Goal: Book appointment/travel/reservation: Book appointment/travel/reservation

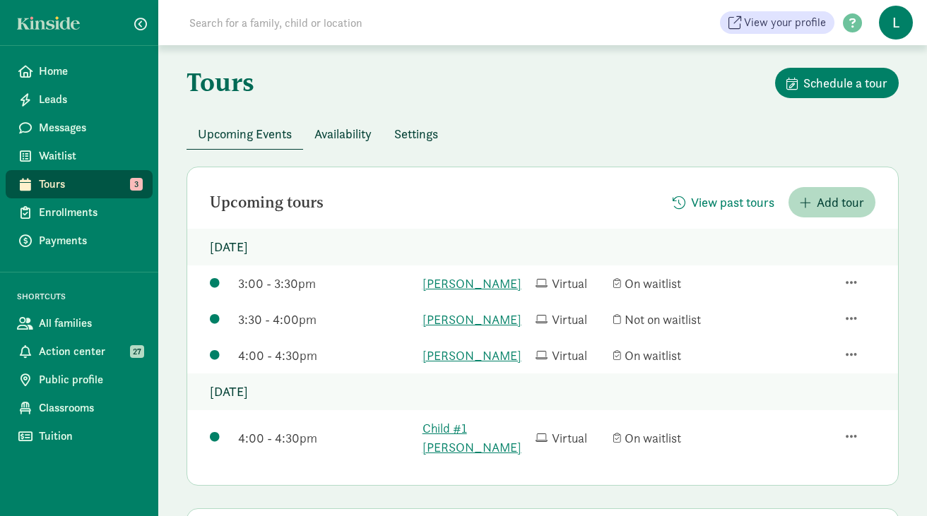
scroll to position [23, 0]
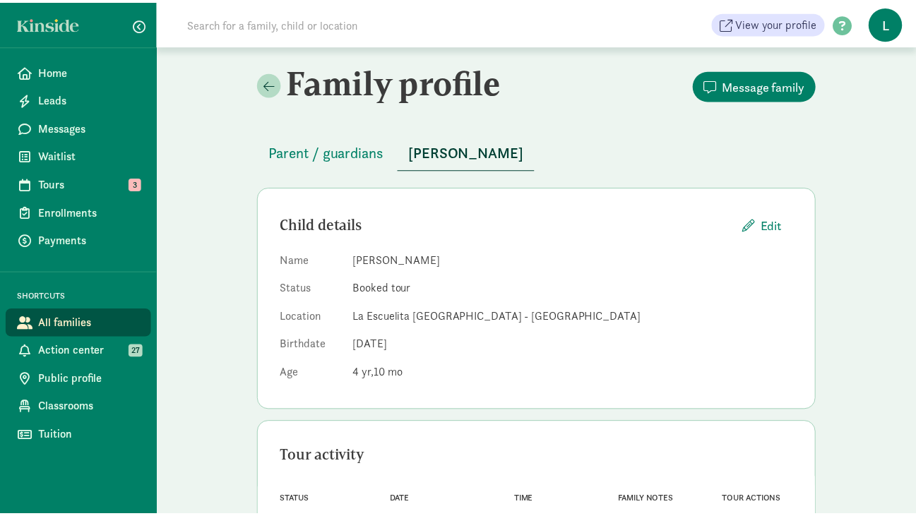
scroll to position [71, 0]
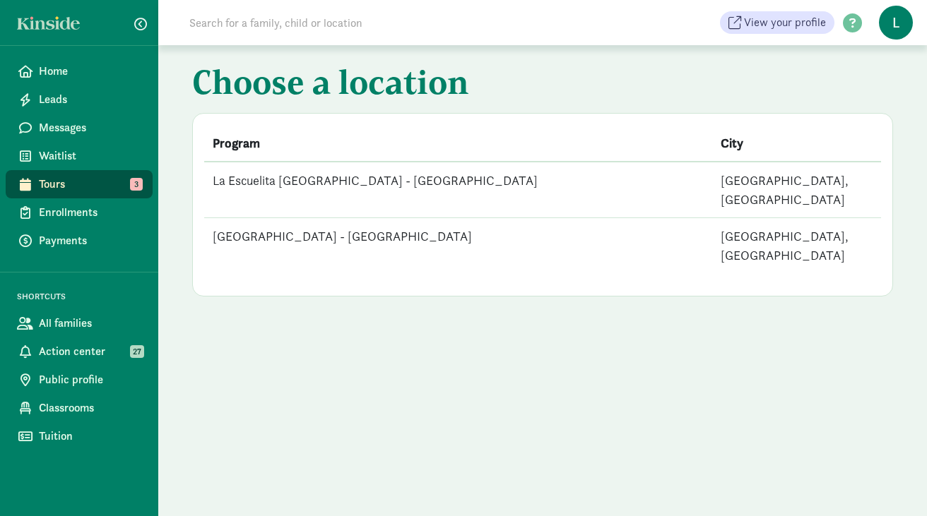
click at [410, 221] on td "[GEOGRAPHIC_DATA] - [GEOGRAPHIC_DATA]" at bounding box center [458, 246] width 508 height 56
click at [292, 218] on td "[GEOGRAPHIC_DATA] - [GEOGRAPHIC_DATA]" at bounding box center [458, 246] width 508 height 56
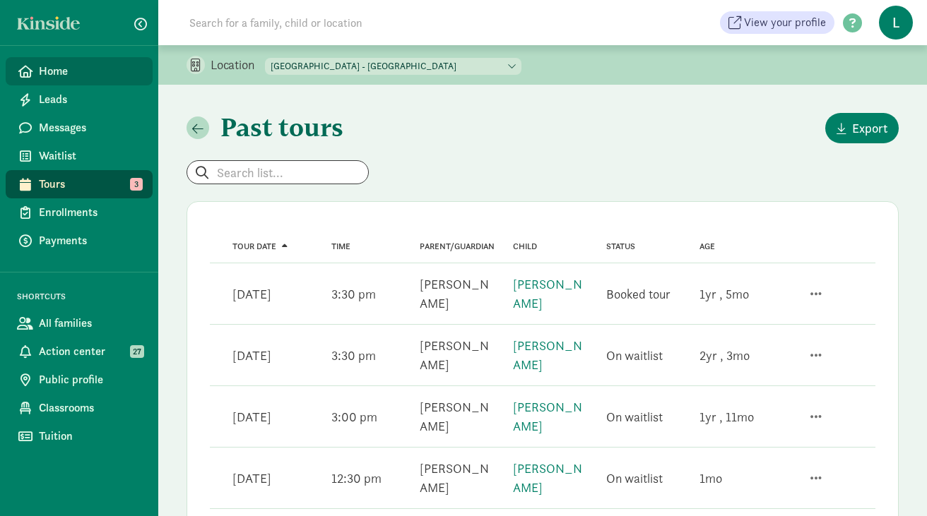
click at [71, 81] on link "Home" at bounding box center [79, 71] width 147 height 28
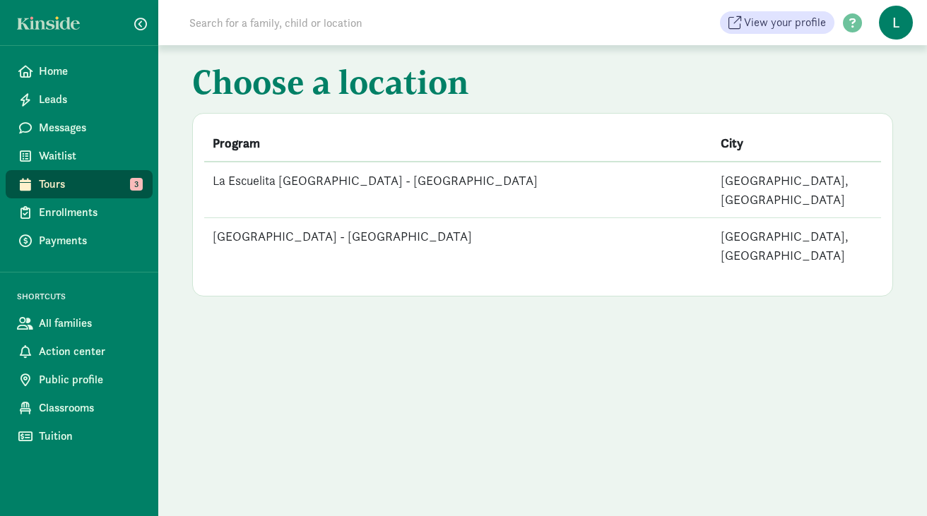
click at [260, 190] on td "La Escuelita Bilingual School - Columbia City" at bounding box center [458, 190] width 508 height 56
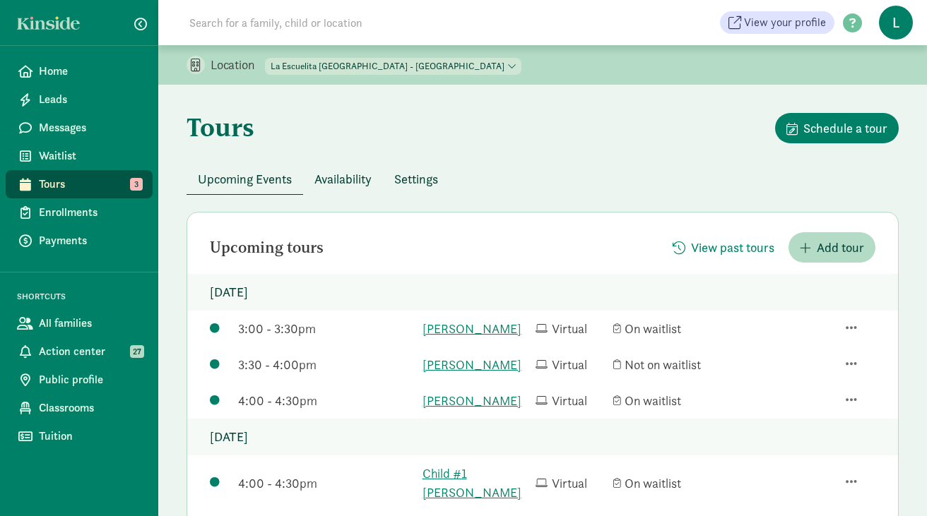
click at [383, 64] on select "La Escuelita Bilingual School - Columbia City La Escuelita Bilingual School - G…" at bounding box center [393, 66] width 256 height 17
select select "261531"
click at [266, 58] on select "La Escuelita Bilingual School - Columbia City La Escuelita Bilingual School - G…" at bounding box center [393, 66] width 256 height 17
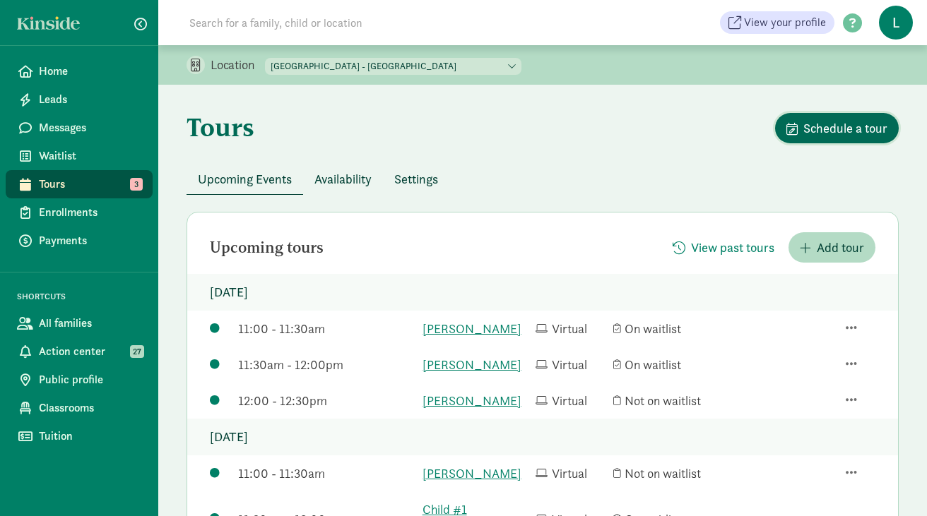
click at [833, 126] on span "Schedule a tour" at bounding box center [845, 128] width 84 height 19
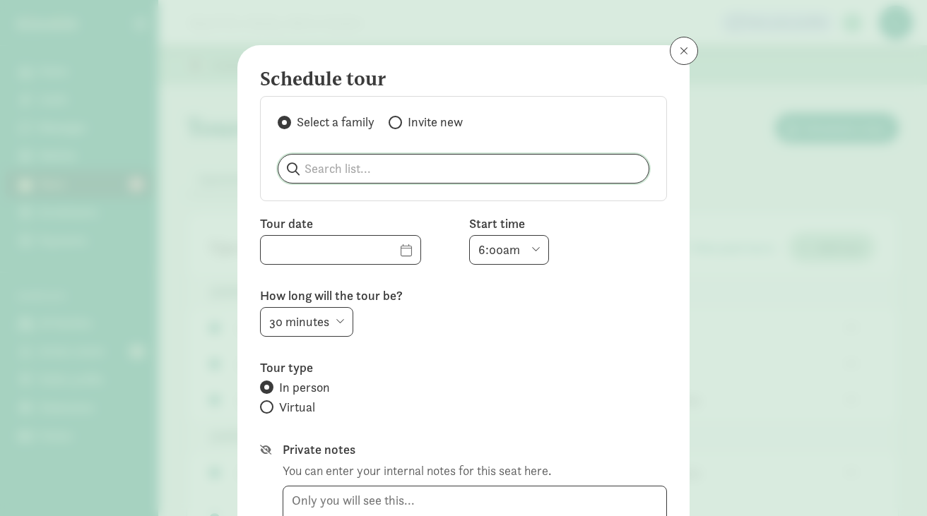
click at [354, 175] on input "search" at bounding box center [463, 169] width 370 height 28
click at [322, 208] on p "Su Jung" at bounding box center [362, 205] width 136 height 17
type input "Su Jung"
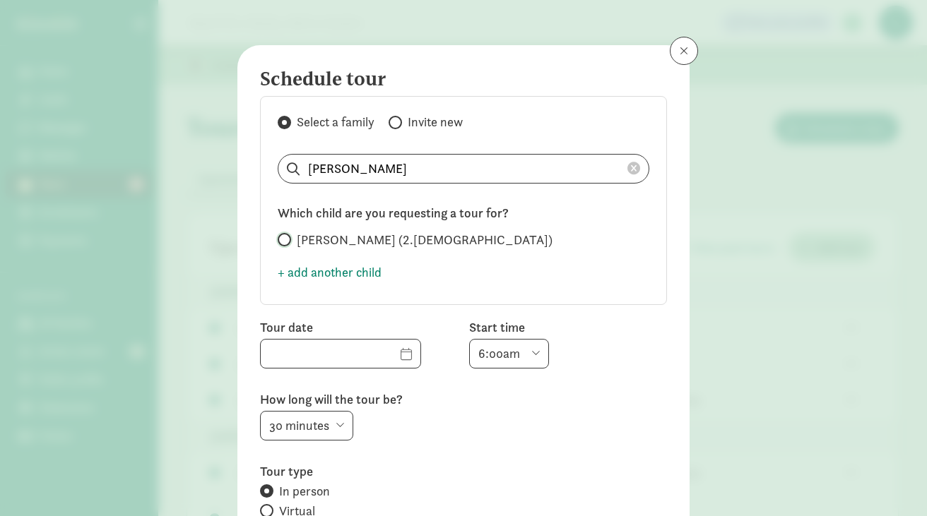
click at [280, 243] on input "Dylan Seto (2.5 years old)" at bounding box center [282, 239] width 9 height 9
radio input "true"
click at [383, 357] on input "text" at bounding box center [341, 354] width 160 height 28
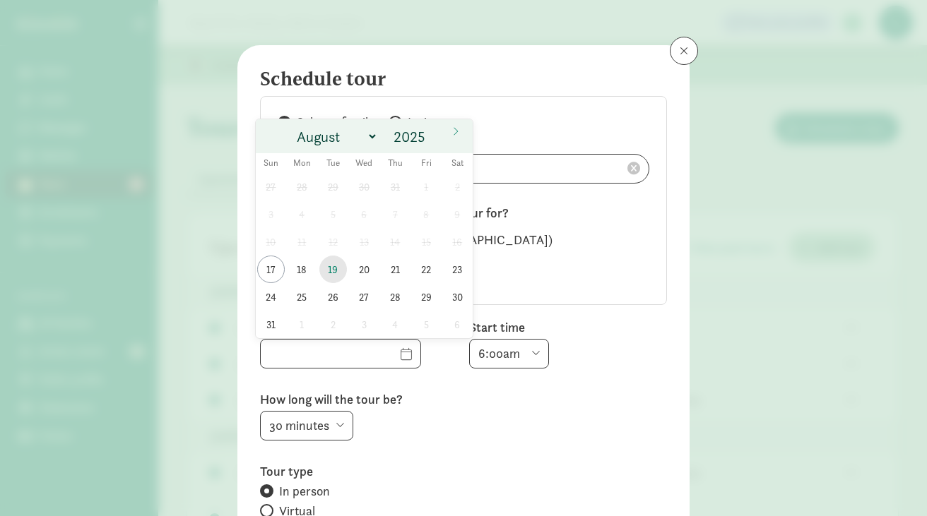
click at [328, 270] on span "19" at bounding box center [333, 270] width 28 height 28
type input "08/19/2025"
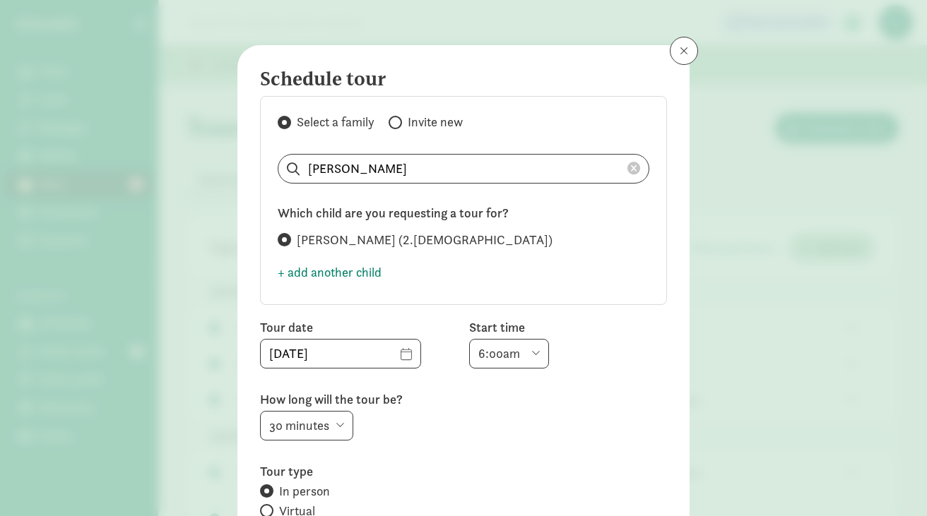
click at [524, 352] on select "6:00am 6:30am 7:00am 7:30am 8:00am 8:30am 9:00am 9:30am 10:00am 10:30am 11:00am…" at bounding box center [509, 354] width 80 height 30
select select "3:00pm"
click at [469, 339] on select "6:00am 6:30am 7:00am 7:30am 8:00am 8:30am 9:00am 9:30am 10:00am 10:30am 11:00am…" at bounding box center [509, 354] width 80 height 30
click at [328, 419] on select "15 minutes 30 minutes 45 minutes 60 minutes" at bounding box center [306, 426] width 93 height 30
click at [260, 411] on select "15 minutes 30 minutes 45 minutes 60 minutes" at bounding box center [306, 426] width 93 height 30
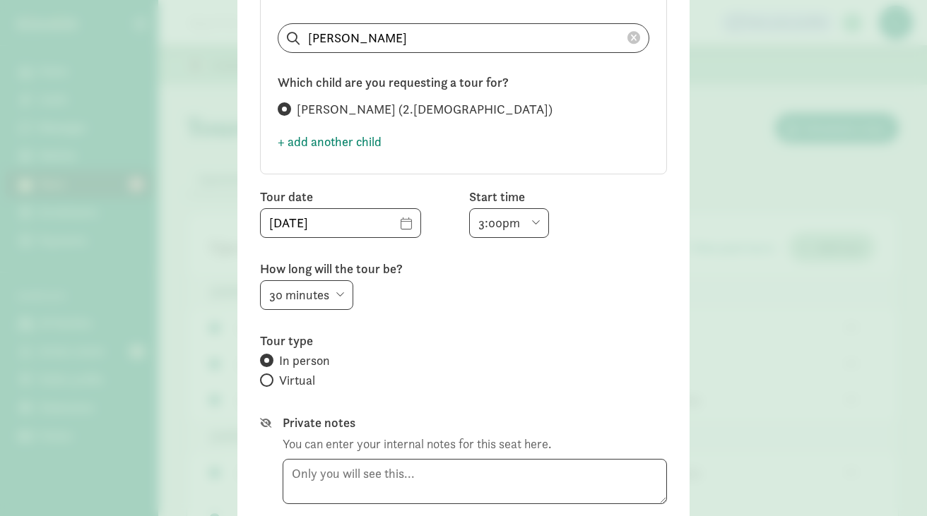
scroll to position [141, 0]
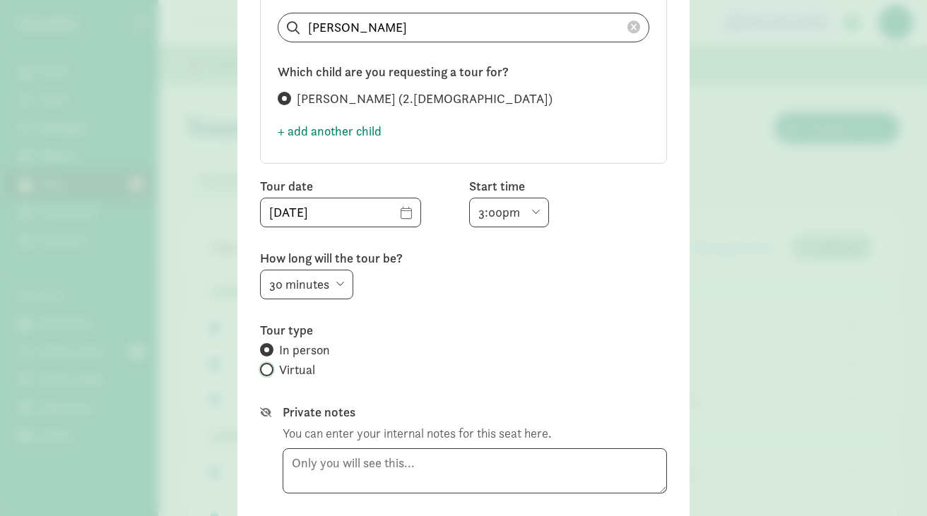
click at [263, 369] on input "Virtual" at bounding box center [264, 369] width 9 height 9
radio input "true"
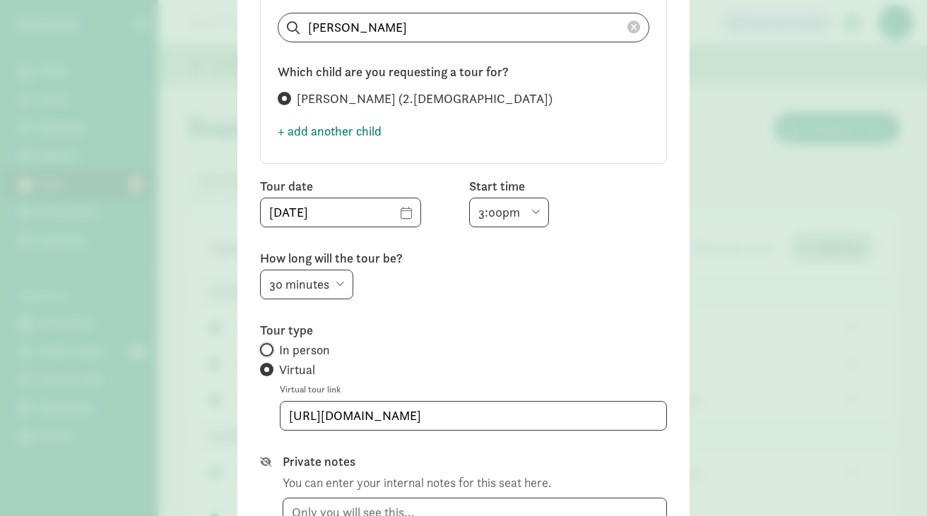
click at [263, 351] on input "In person" at bounding box center [264, 349] width 9 height 9
radio input "true"
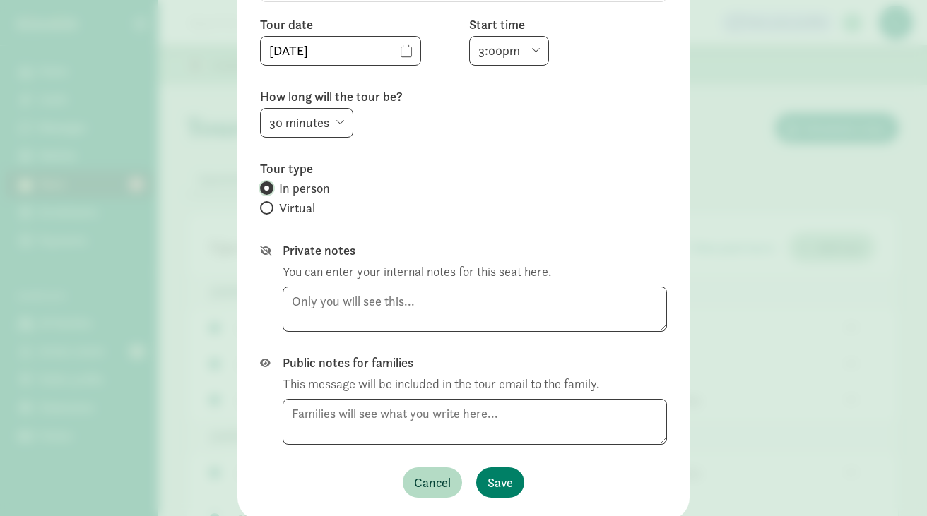
scroll to position [324, 0]
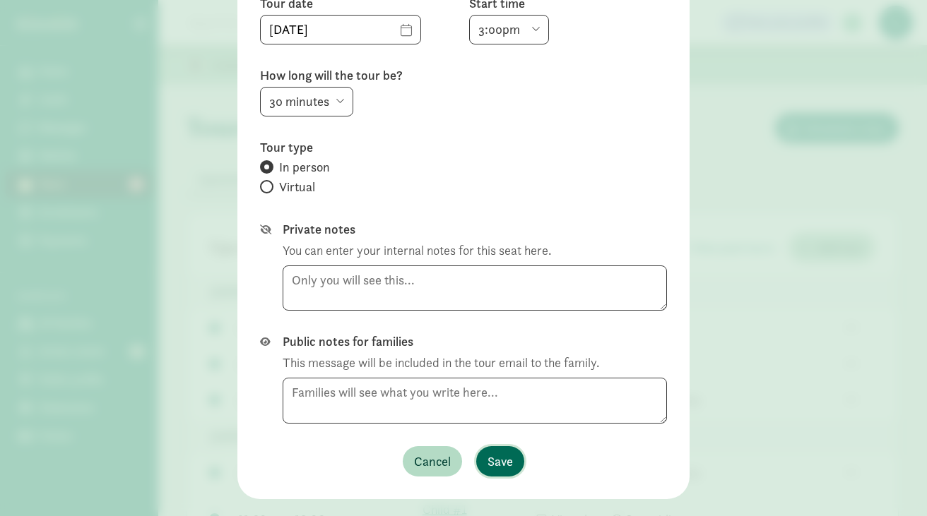
click at [489, 463] on span "Save" at bounding box center [499, 461] width 25 height 19
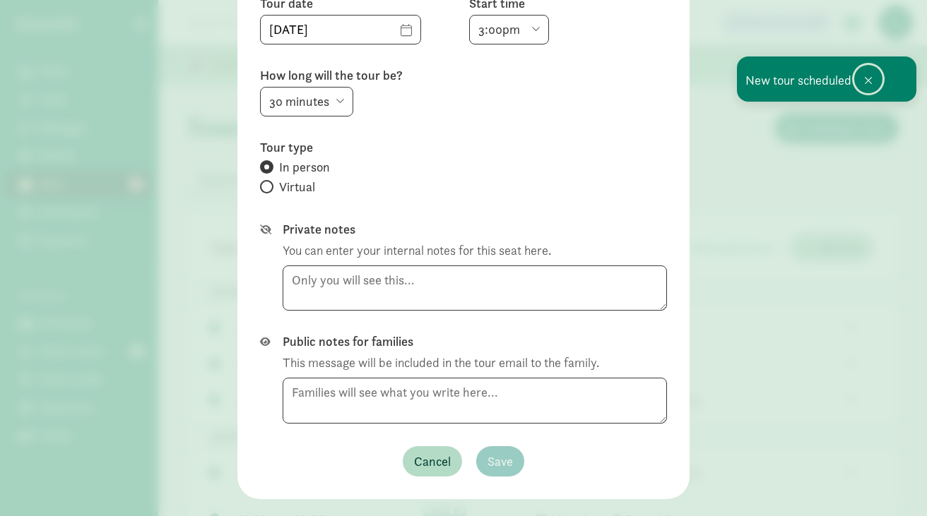
click at [864, 79] on span at bounding box center [868, 80] width 8 height 11
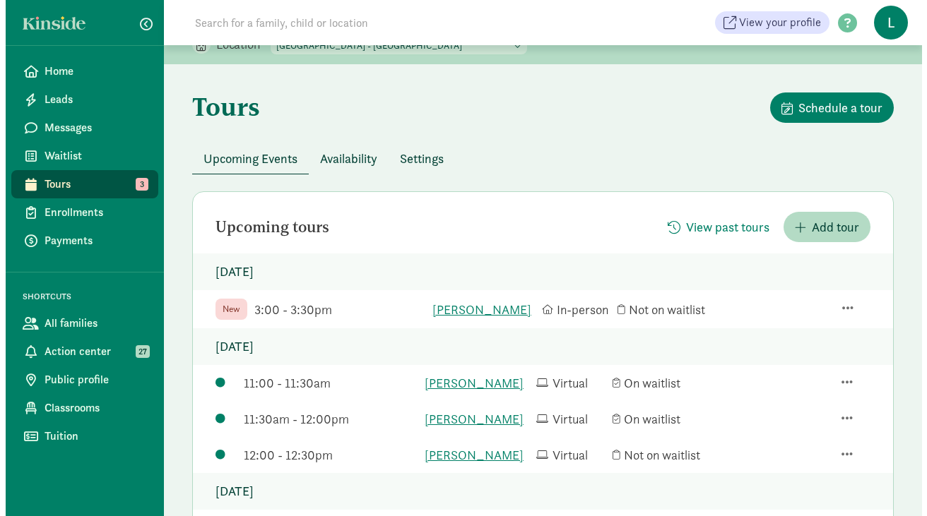
scroll to position [0, 0]
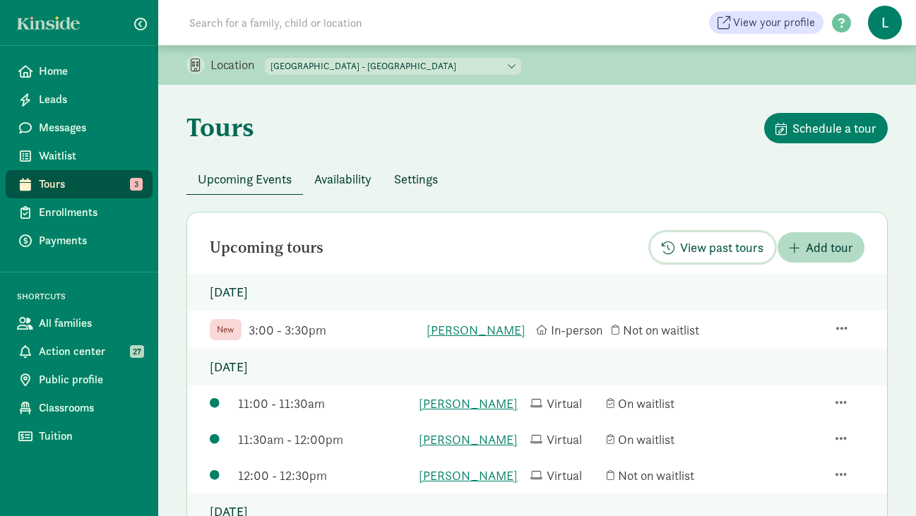
click at [727, 242] on span "View past tours" at bounding box center [721, 247] width 83 height 19
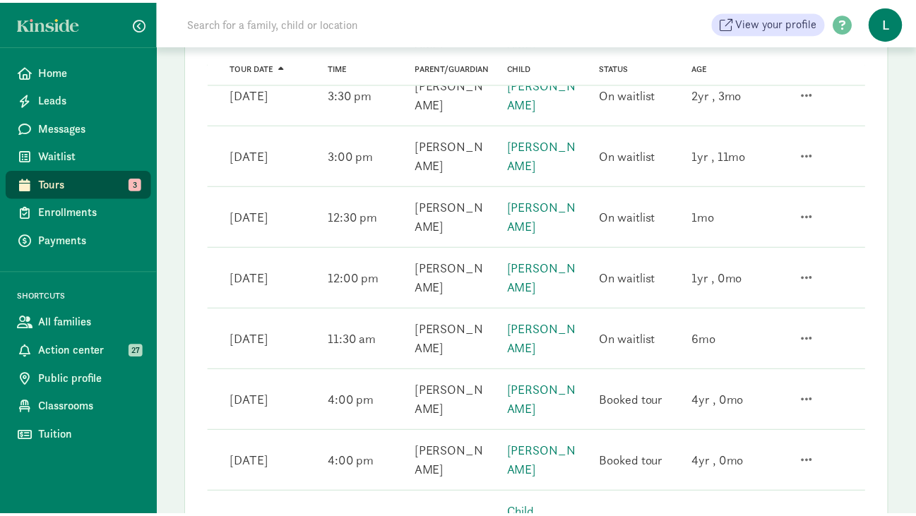
scroll to position [266, 0]
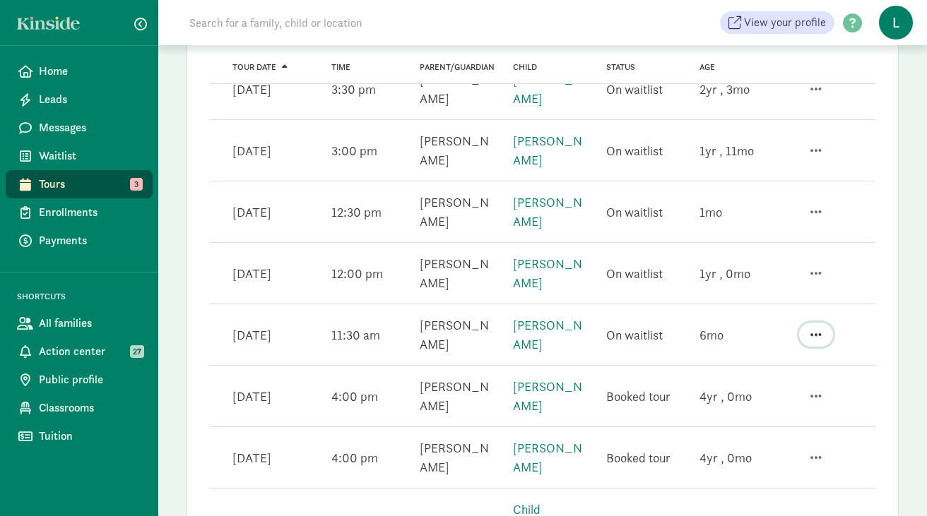
click at [819, 328] on span "button" at bounding box center [815, 334] width 11 height 13
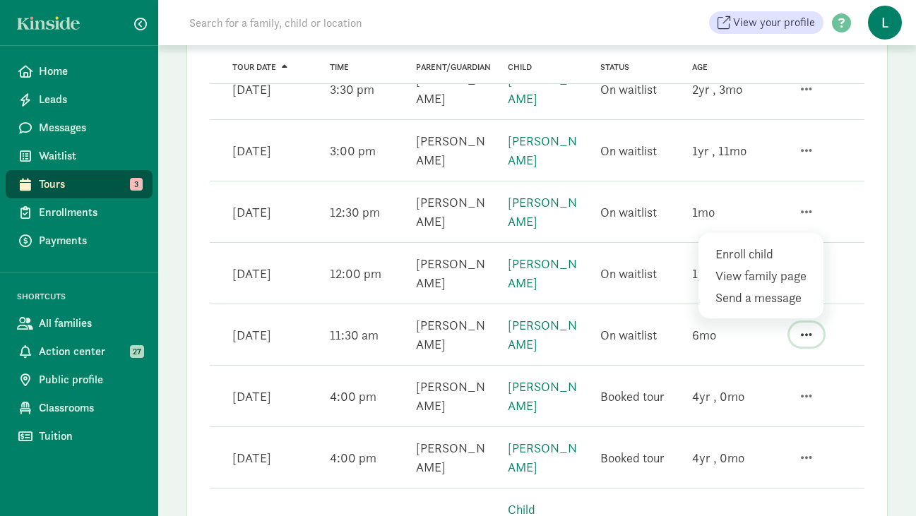
click at [811, 328] on span "button" at bounding box center [806, 334] width 11 height 13
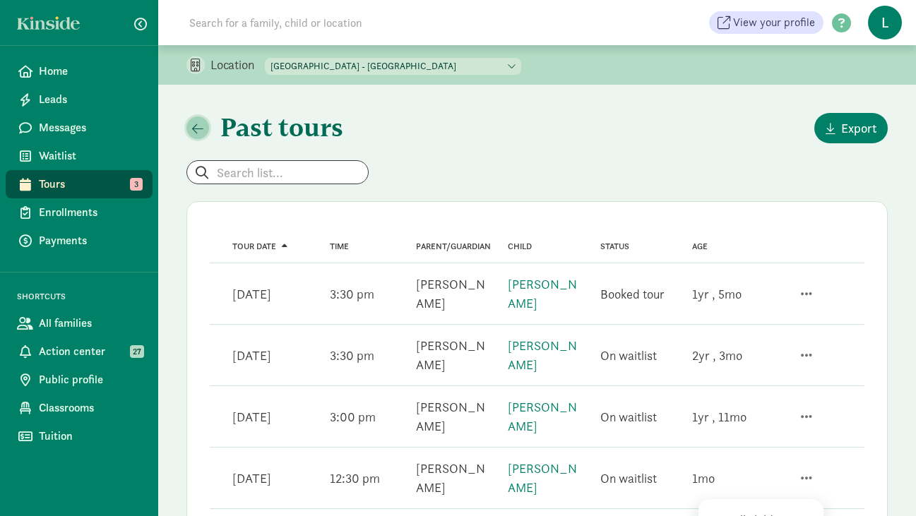
click at [198, 126] on span "button" at bounding box center [197, 128] width 11 height 13
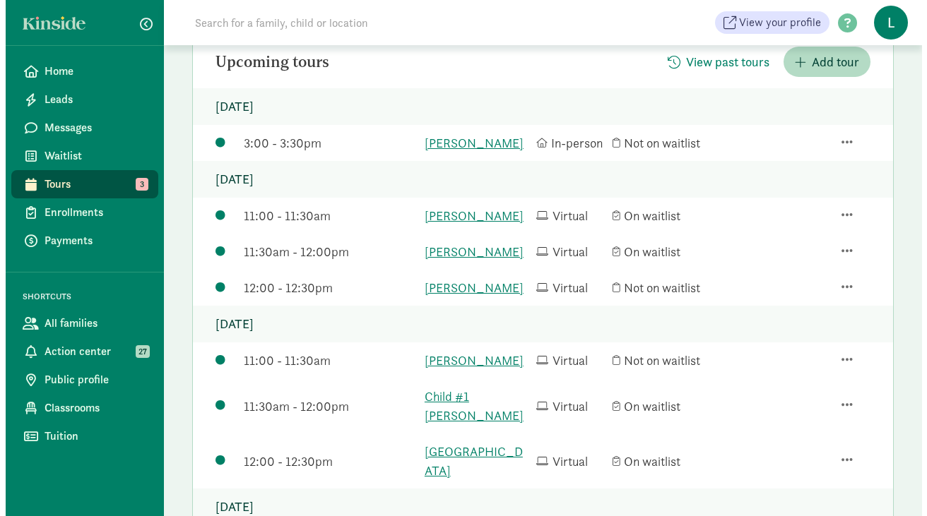
scroll to position [190, 0]
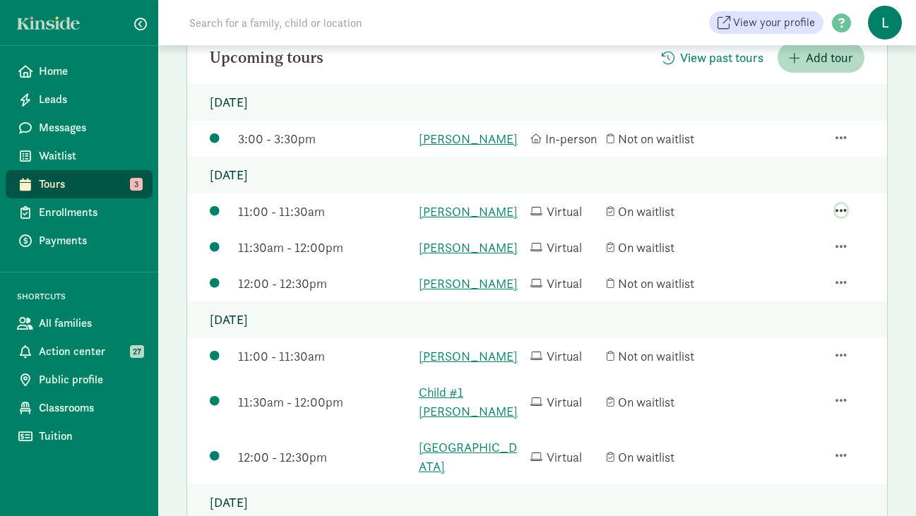
click at [838, 217] on span "button" at bounding box center [840, 210] width 11 height 13
click at [790, 153] on div "Edit tour details" at bounding box center [803, 149] width 95 height 19
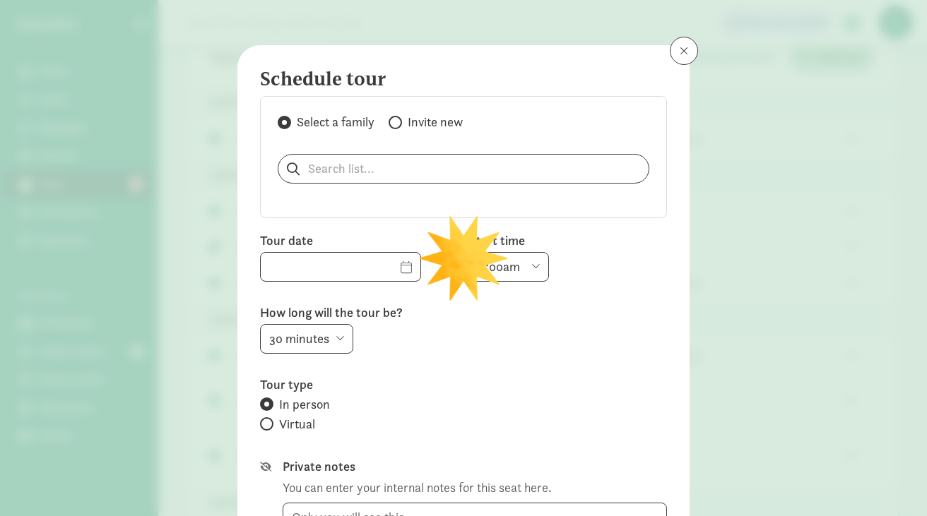
type input "08/21/2025"
select select "11:00am"
radio input "false"
radio input "true"
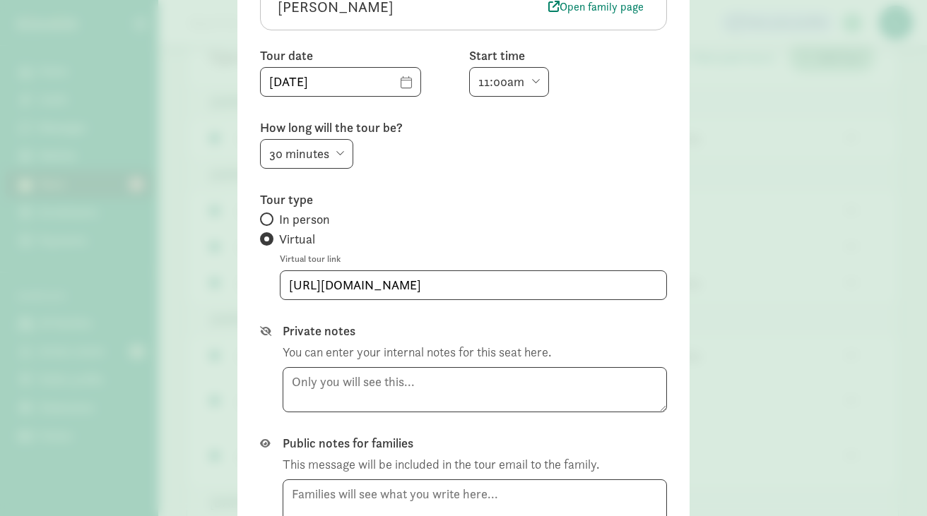
scroll to position [301, 0]
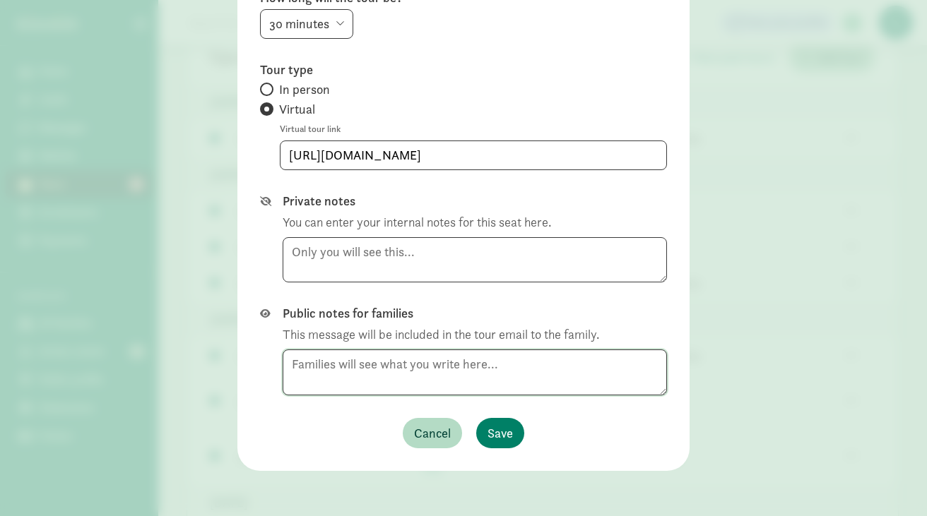
click at [296, 374] on textarea at bounding box center [474, 373] width 384 height 46
paste textarea "Hi Keerthy, I'm writing to let you know that the tour we had scheduled for Thur…"
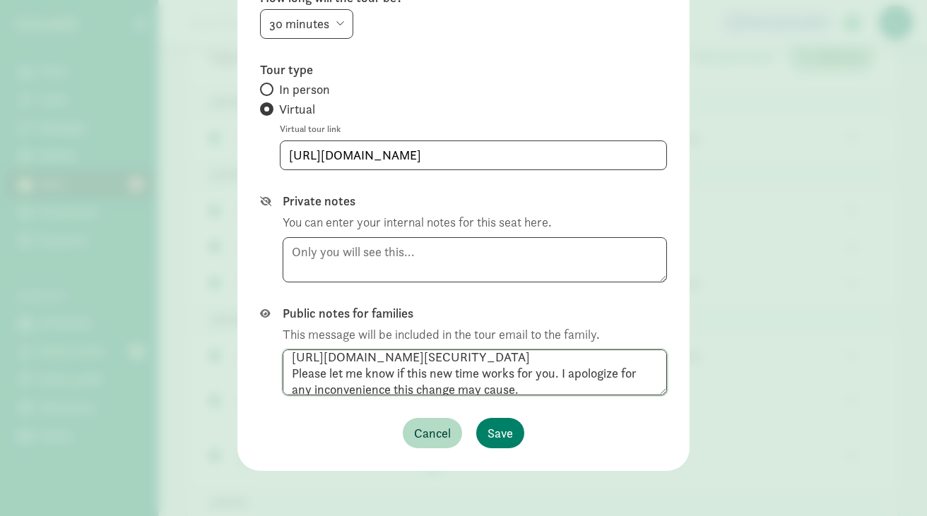
scroll to position [100, 0]
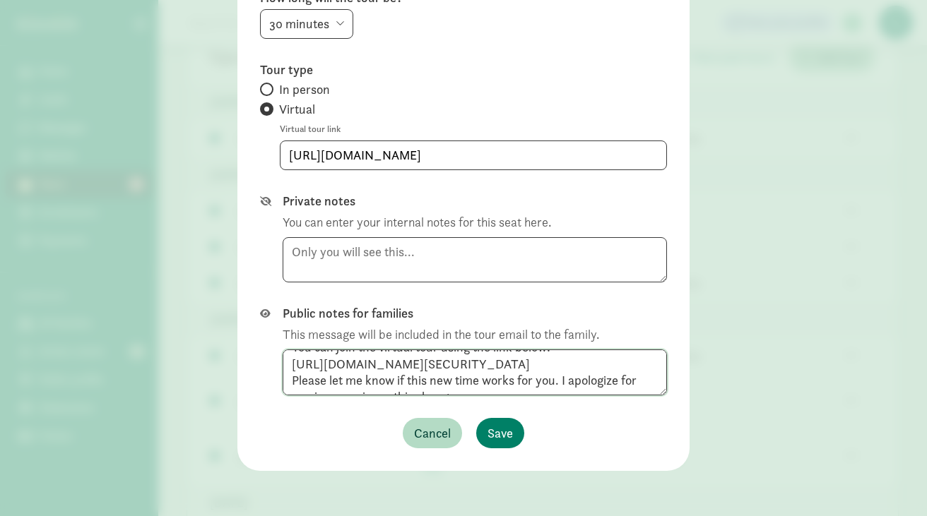
drag, startPoint x: 564, startPoint y: 381, endPoint x: 276, endPoint y: 363, distance: 288.0
click at [276, 363] on div "Public notes for families This message will be included in the tour email to th…" at bounding box center [463, 350] width 407 height 90
type textarea "Hi Keerthy, I'm writing to let you know that the tour we had scheduled for Thur…"
click at [510, 160] on input "https://us06web.zoom.us/j/2065232437" at bounding box center [473, 155] width 386 height 28
drag, startPoint x: 513, startPoint y: 159, endPoint x: 252, endPoint y: 157, distance: 261.3
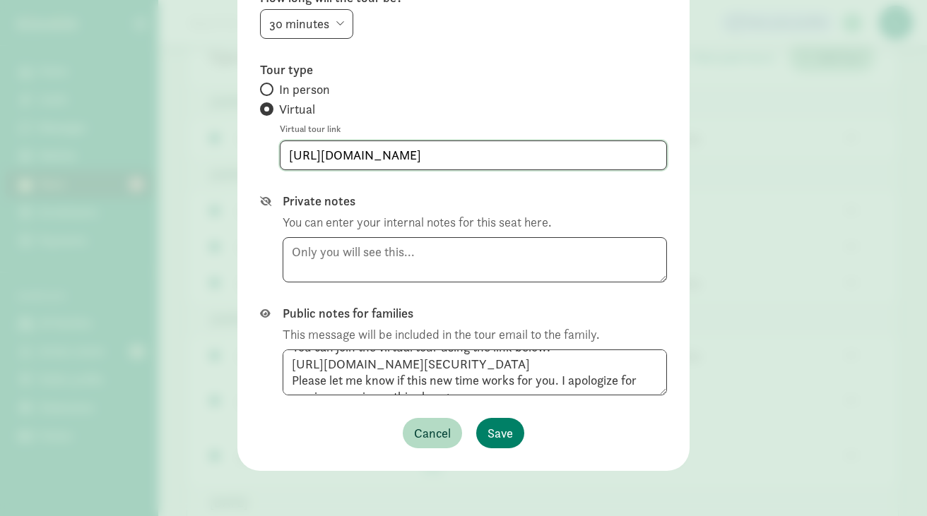
click at [252, 157] on div "Edit tour details  Cancel this tour Amudha Rajagopal-naidu Open family page To…" at bounding box center [463, 107] width 452 height 727
paste input "7811295412?pwd=N0wyaWQ3dTB6U2hBNjMyWVkyTm1zUT09"
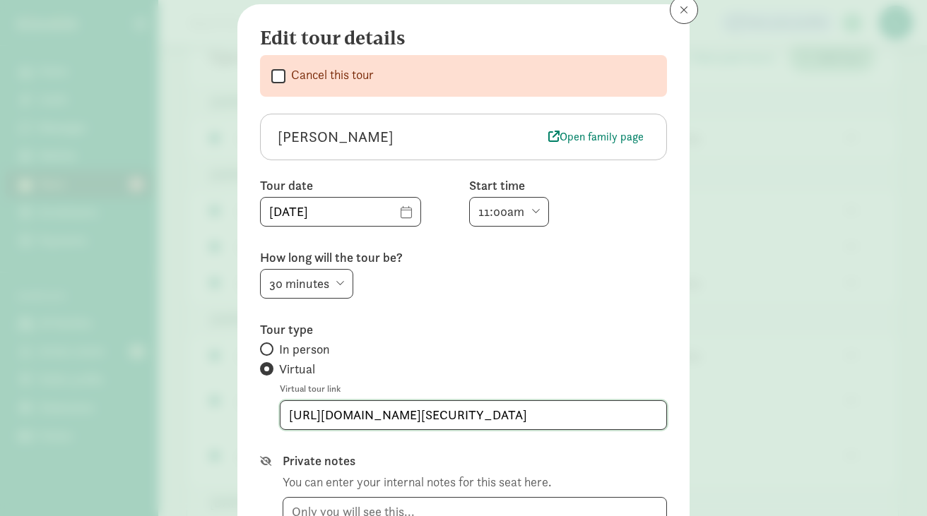
scroll to position [44, 0]
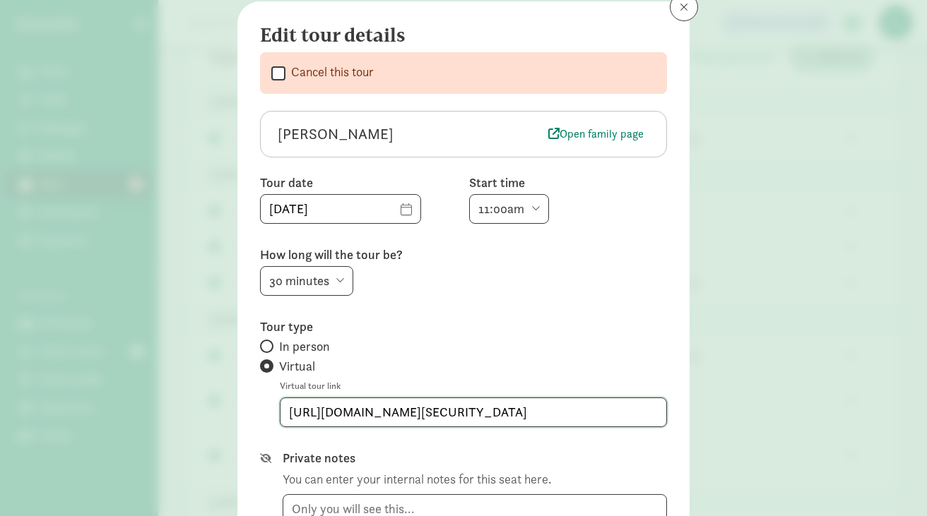
type input "https://us06web.zoom.us/j/7811295412?pwd=N0wyaWQ3dTB6U2hBNjMyWVkyTm1zUT09"
click at [382, 214] on input "08/21/2025" at bounding box center [341, 209] width 160 height 28
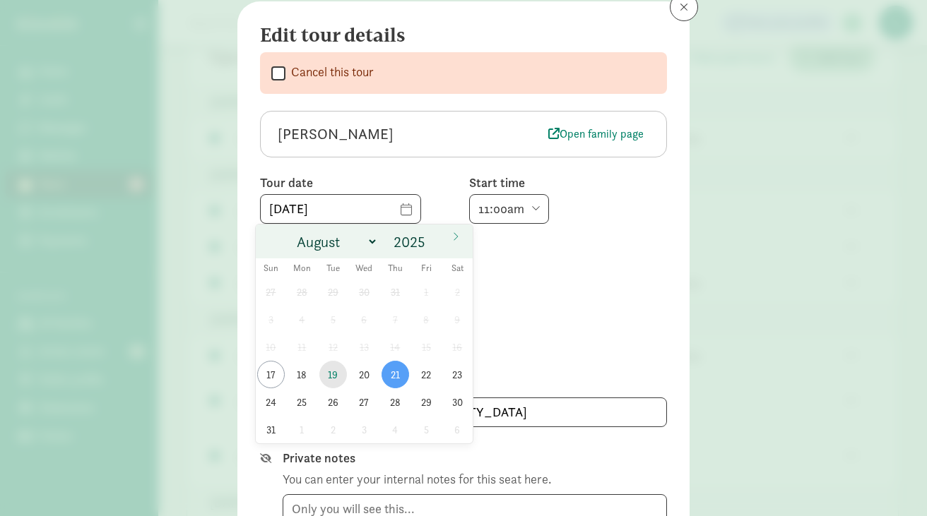
click at [327, 374] on span "19" at bounding box center [333, 375] width 28 height 28
type input "08/19/2025"
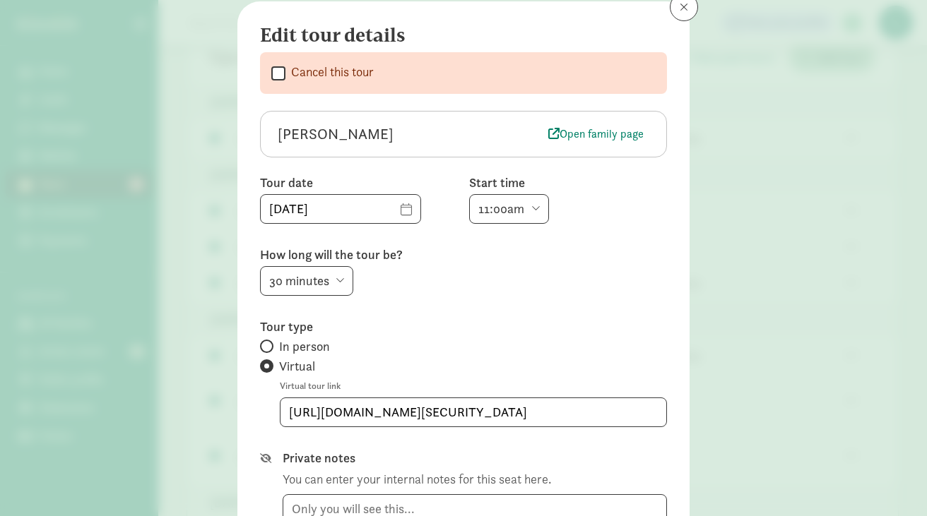
click at [530, 206] on select "6:00am 6:30am 7:00am 7:30am 8:00am 8:30am 9:00am 9:30am 10:00am 10:30am 11:00am…" at bounding box center [509, 209] width 80 height 30
click at [469, 194] on select "6:00am 6:30am 7:00am 7:30am 8:00am 8:30am 9:00am 9:30am 10:00am 10:30am 11:00am…" at bounding box center [509, 209] width 80 height 30
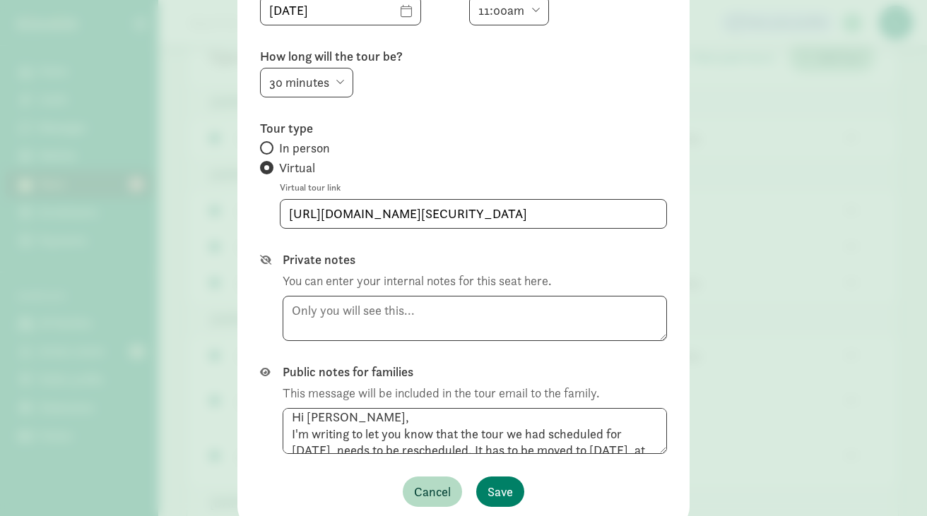
scroll to position [25, 0]
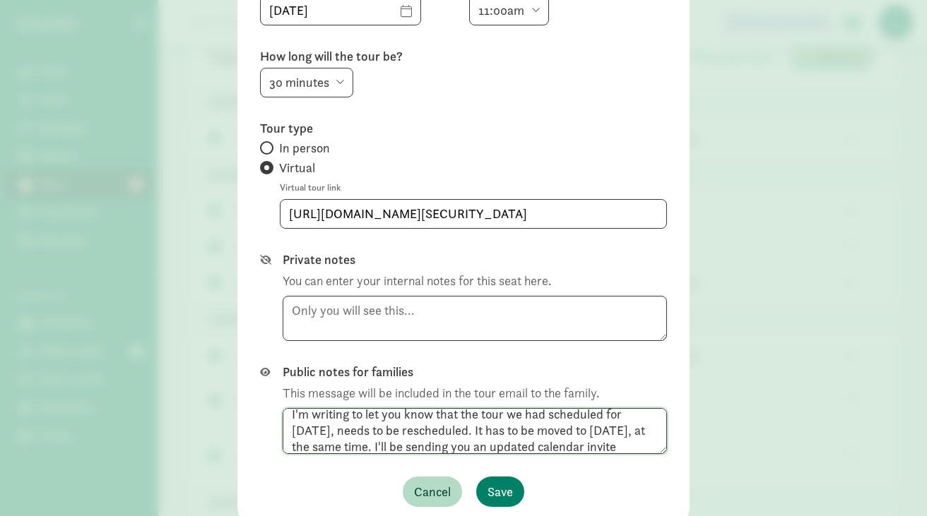
click at [515, 416] on textarea "Hi Keerthy, I'm writing to let you know that the tour we had scheduled for Thur…" at bounding box center [474, 431] width 384 height 46
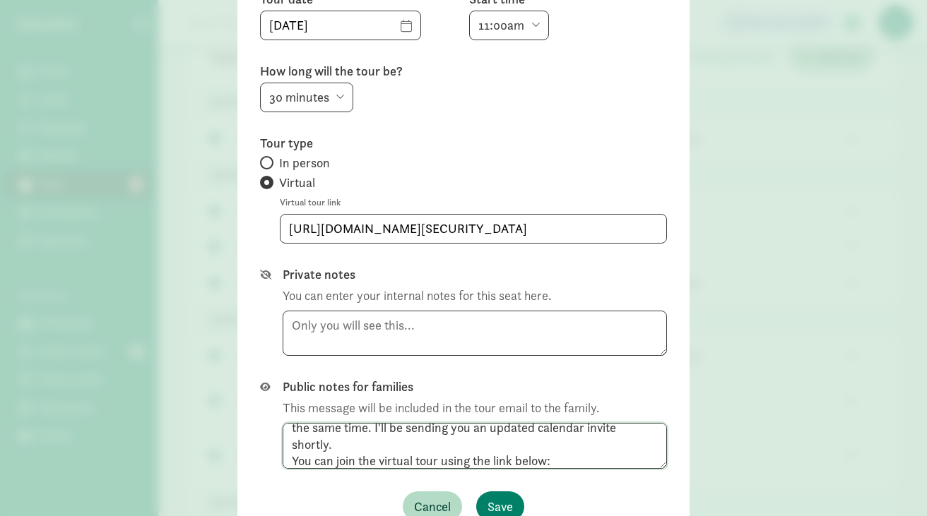
scroll to position [52, 0]
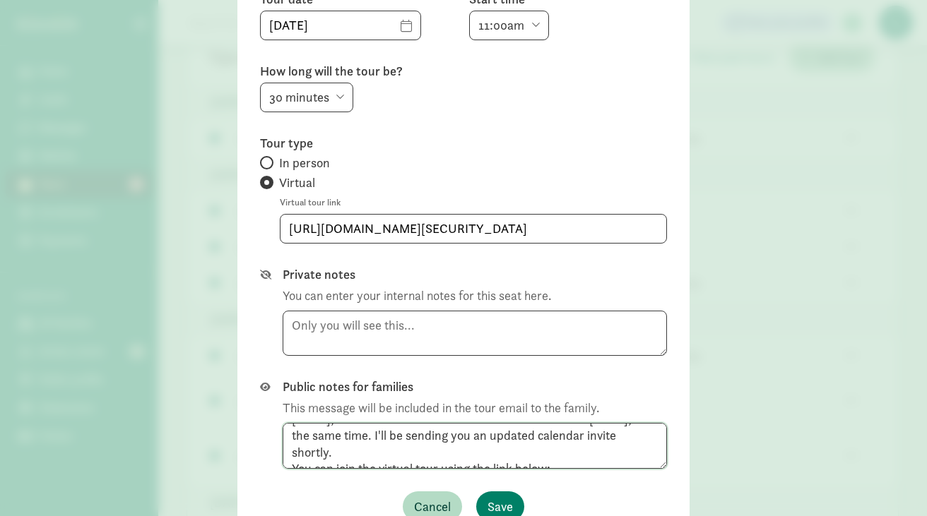
drag, startPoint x: 506, startPoint y: 435, endPoint x: 506, endPoint y: 451, distance: 15.6
click at [506, 451] on textarea "Hi Keerthy, I'm writing to let you know that the tour we had scheduled for Thur…" at bounding box center [474, 446] width 384 height 46
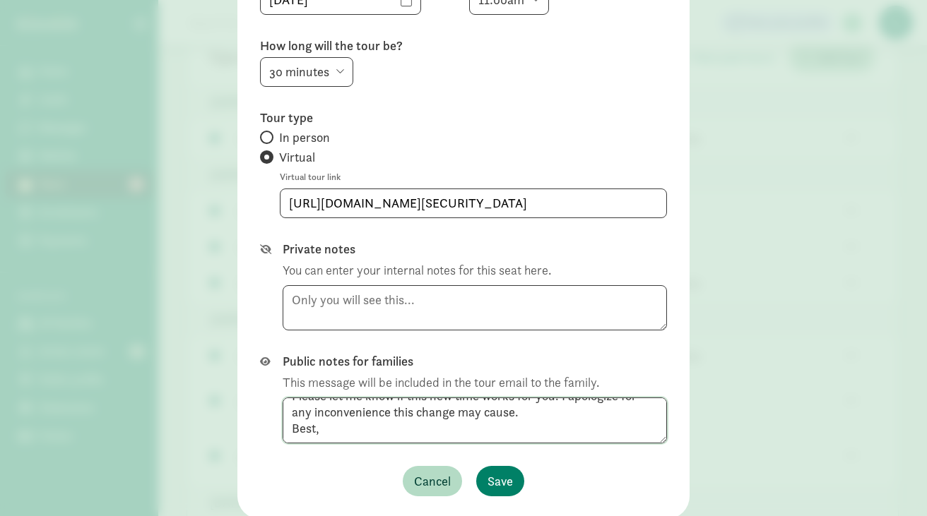
scroll to position [261, 0]
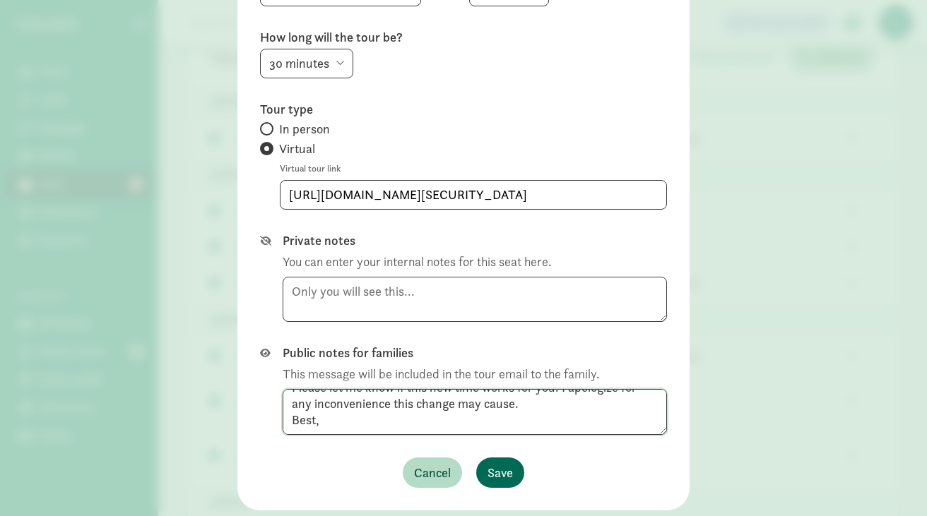
type textarea "Hi Keerthy, I'm writing to let you know that the tour we had scheduled for Thur…"
click at [498, 476] on span "Save" at bounding box center [499, 472] width 25 height 19
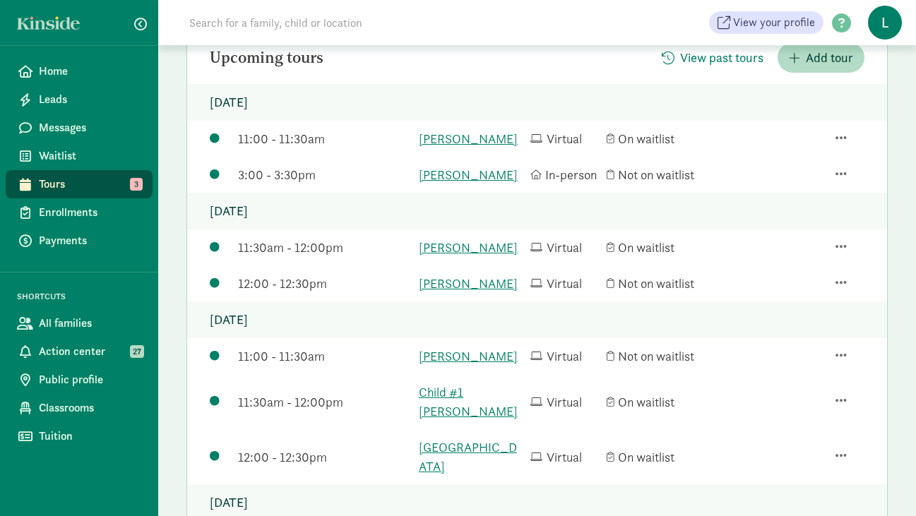
click at [847, 256] on div at bounding box center [849, 247] width 29 height 17
click at [796, 195] on div "Edit tour details" at bounding box center [803, 185] width 95 height 19
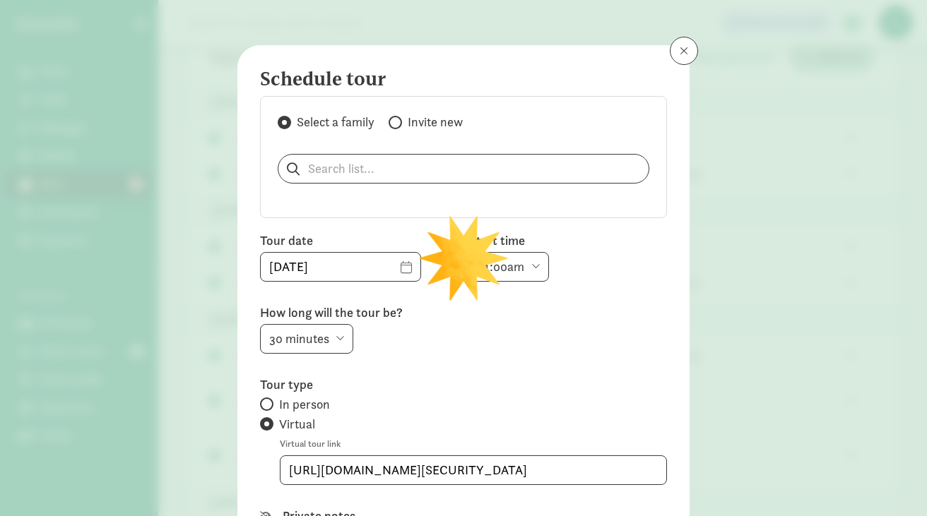
type input "08/21/2025"
select select "11:30am"
type input "https://us06web.zoom.us/j/2065232437"
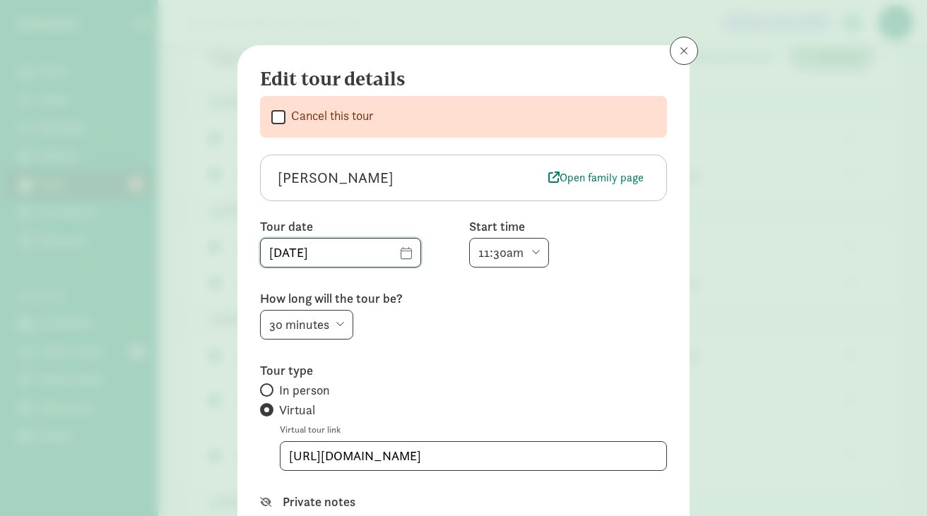
click at [381, 245] on input "08/21/2025" at bounding box center [341, 253] width 160 height 28
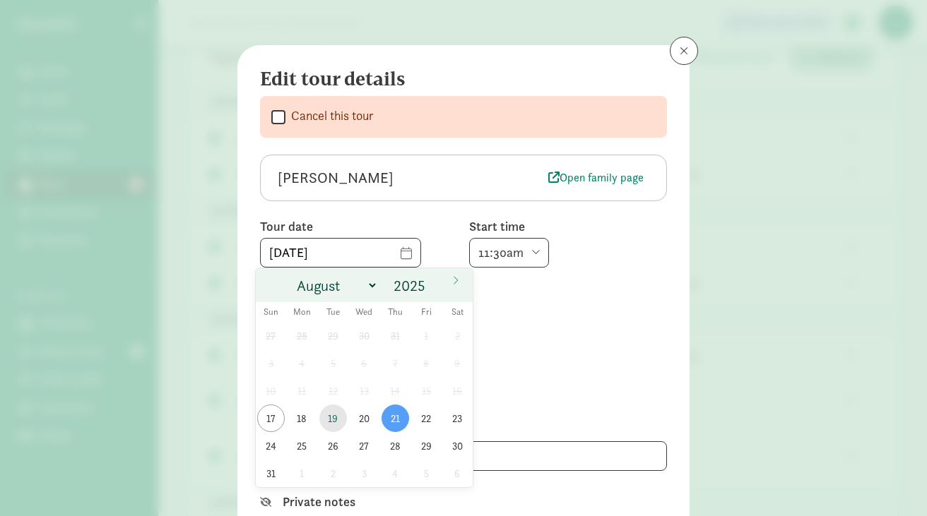
click at [323, 416] on span "19" at bounding box center [333, 419] width 28 height 28
type input "08/19/2025"
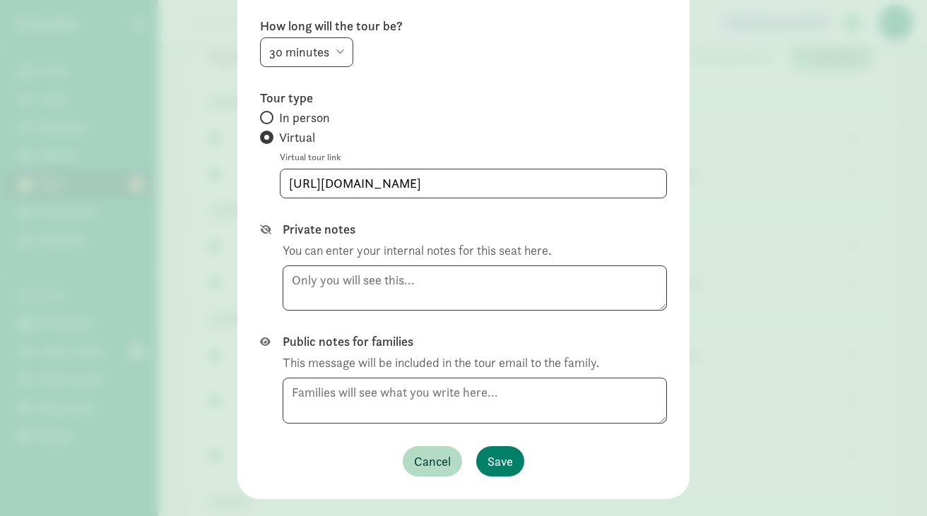
scroll to position [274, 0]
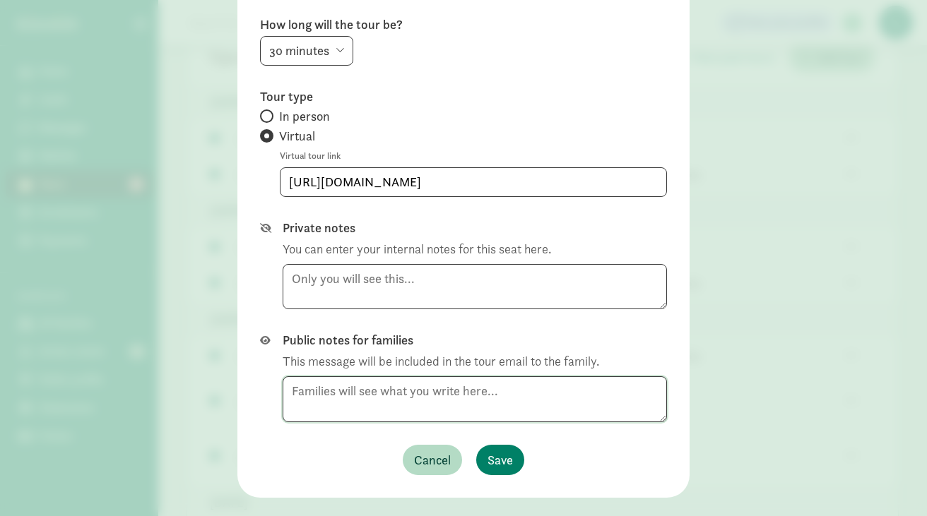
click at [337, 393] on textarea at bounding box center [474, 399] width 384 height 46
paste textarea "Hi Mariana, I'm writing to let you know that the tour that was initially schedu…"
drag, startPoint x: 556, startPoint y: 402, endPoint x: 284, endPoint y: 384, distance: 273.2
click at [284, 384] on textarea "Hi Mariana, I'm writing to let you know that the tour that was initially schedu…" at bounding box center [474, 399] width 384 height 46
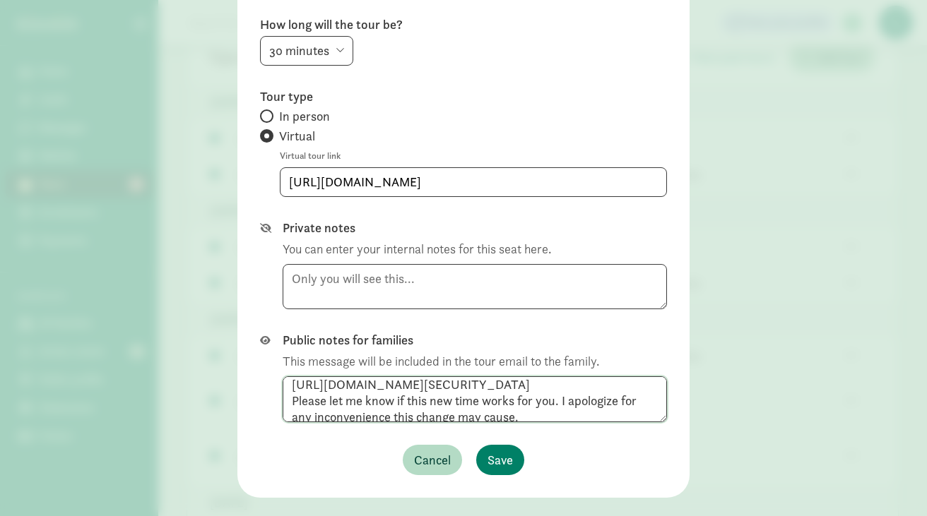
scroll to position [100, 0]
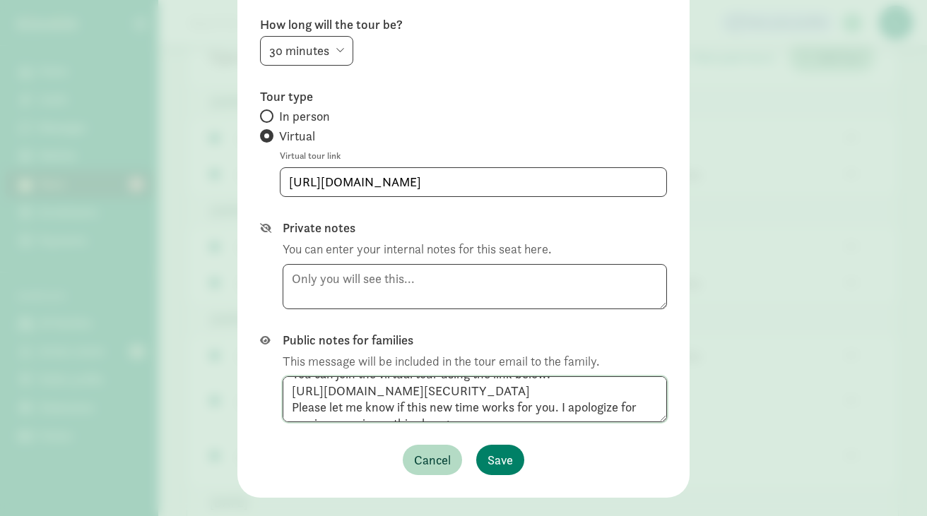
click at [566, 398] on textarea "Hi Mariana, I'm writing to let you know that the tour that was initially schedu…" at bounding box center [474, 399] width 384 height 46
drag, startPoint x: 529, startPoint y: 410, endPoint x: 282, endPoint y: 393, distance: 247.0
click at [282, 393] on textarea "Hi Mariana, I'm writing to let you know that the tour that was initially schedu…" at bounding box center [474, 399] width 384 height 46
type textarea "Hi Mariana, I'm writing to let you know that the tour that was initially schedu…"
click at [516, 179] on input "https://us06web.zoom.us/j/2065232437" at bounding box center [473, 182] width 386 height 28
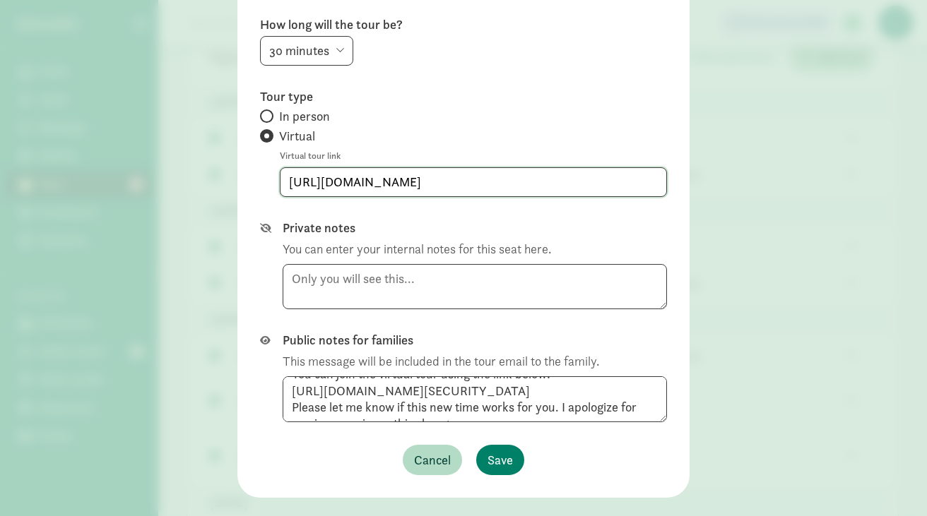
drag, startPoint x: 544, startPoint y: 187, endPoint x: 249, endPoint y: 187, distance: 295.2
click at [249, 187] on div "Edit tour details  Cancel this tour Sofia Preciado-Spunt Open family page Tour…" at bounding box center [463, 134] width 452 height 727
paste input "7811295412?pwd=N0wyaWQ3dTB6U2hBNjMyWVkyTm1zUT09"
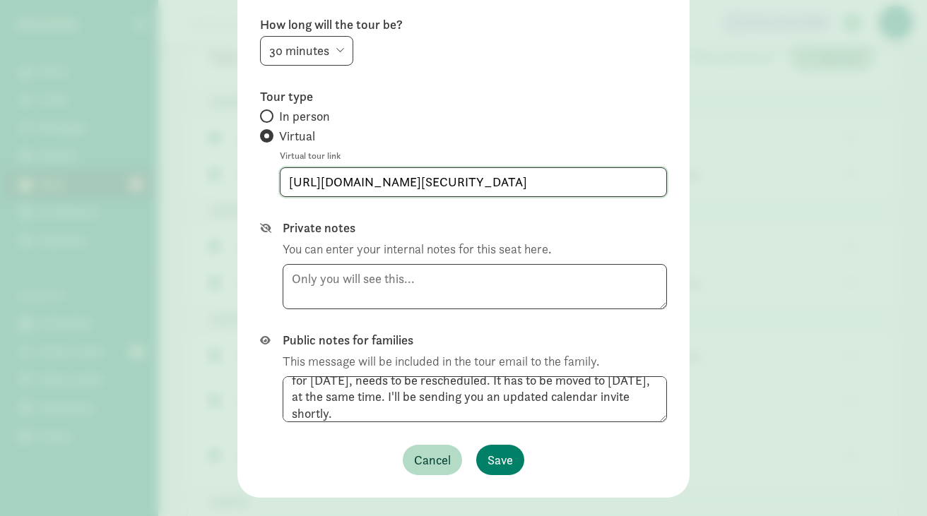
scroll to position [45, 0]
type input "https://us06web.zoom.us/j/7811295412?pwd=N0wyaWQ3dTB6U2hBNjMyWVkyTm1zUT09"
drag, startPoint x: 597, startPoint y: 394, endPoint x: 602, endPoint y: 413, distance: 19.5
click at [602, 413] on textarea "Hi Mariana, I'm writing to let you know that the tour that was initially schedu…" at bounding box center [474, 399] width 384 height 46
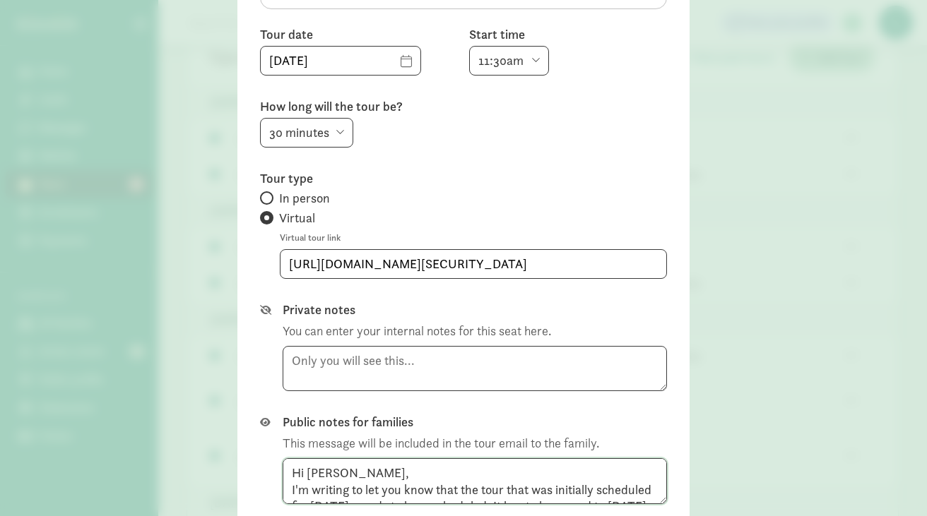
scroll to position [301, 0]
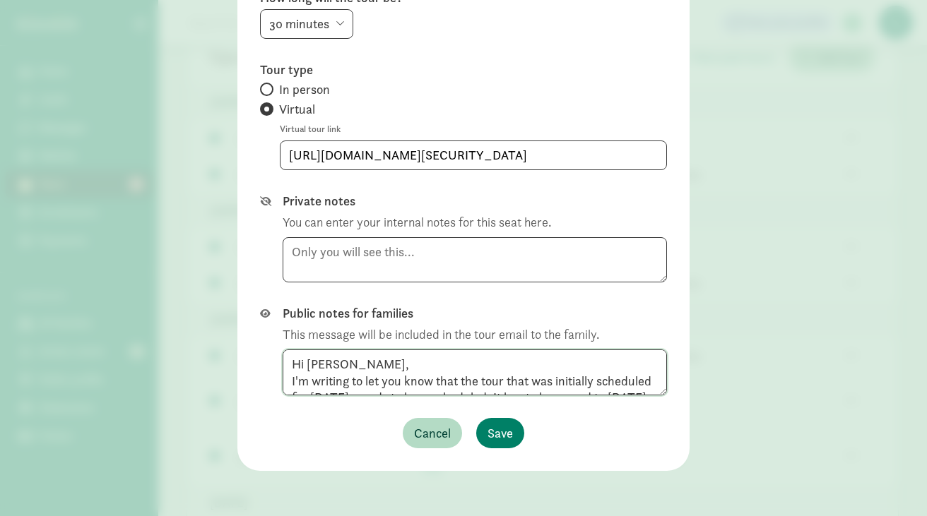
type textarea "Hi Mariana, I'm writing to let you know that the tour that was initially schedu…"
click at [498, 434] on span "Save" at bounding box center [499, 433] width 25 height 19
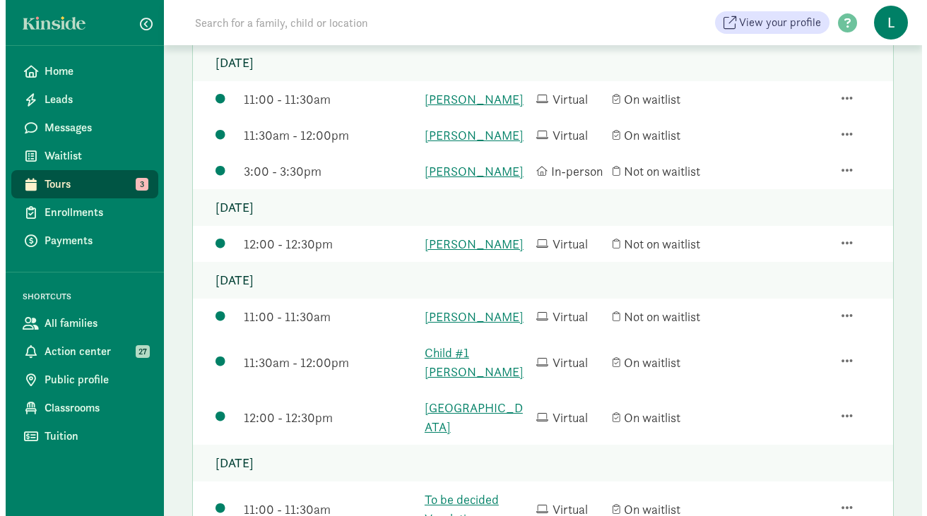
scroll to position [294, 0]
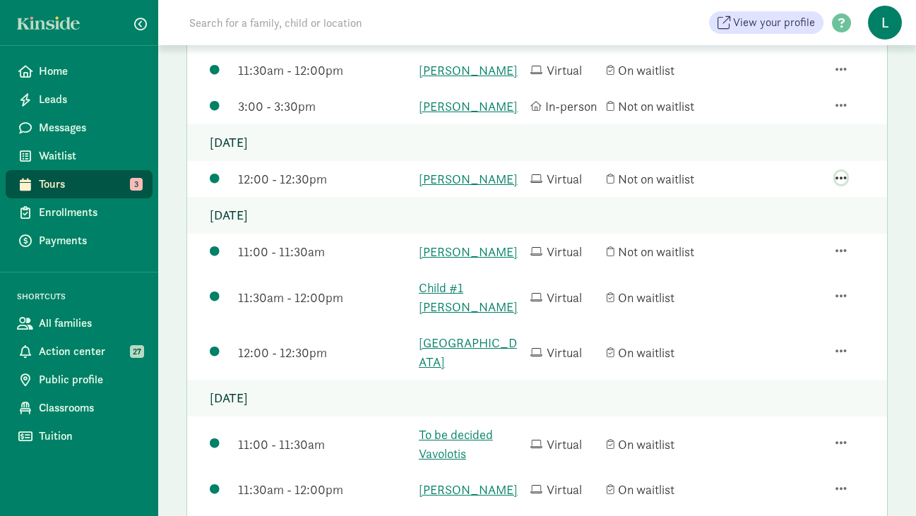
click at [836, 184] on span "button" at bounding box center [840, 178] width 11 height 13
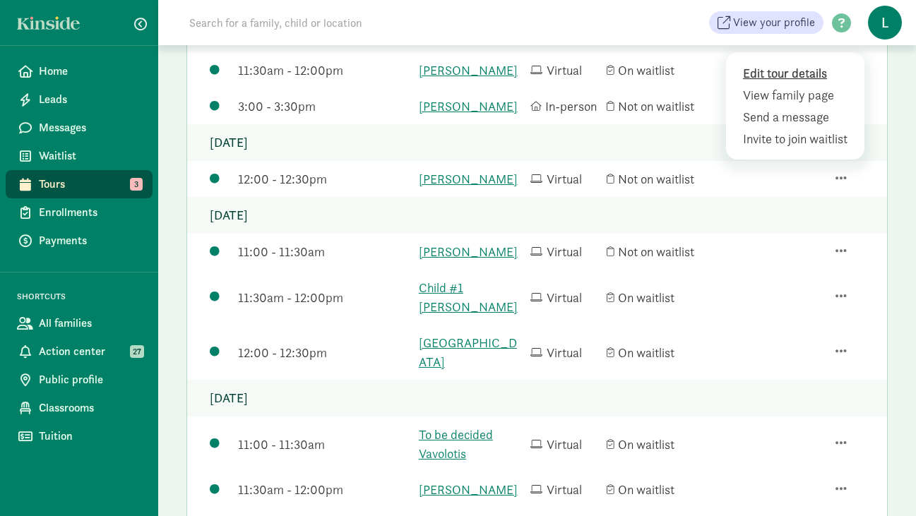
click at [771, 105] on div "Edit tour details" at bounding box center [797, 94] width 109 height 19
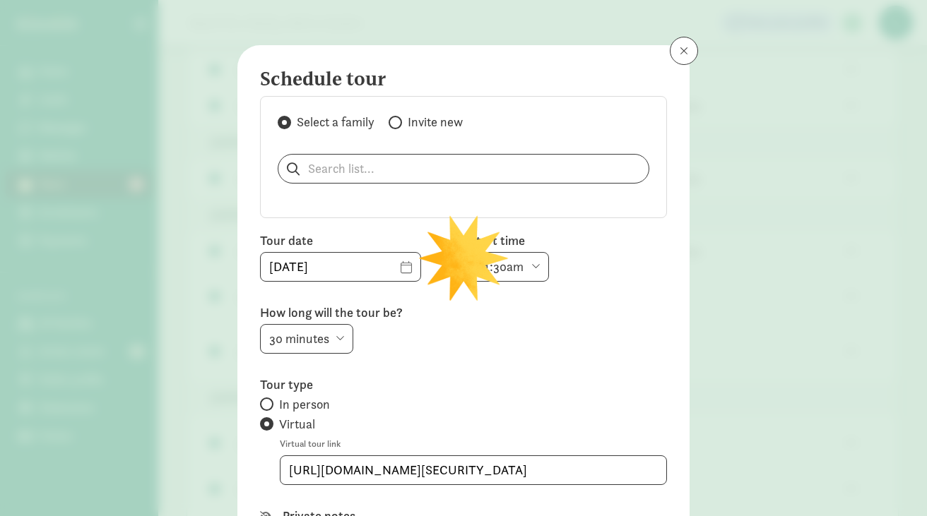
type input "08/21/2025"
select select "12:00pm"
type input "https://us06web.zoom.us/j/2065232437"
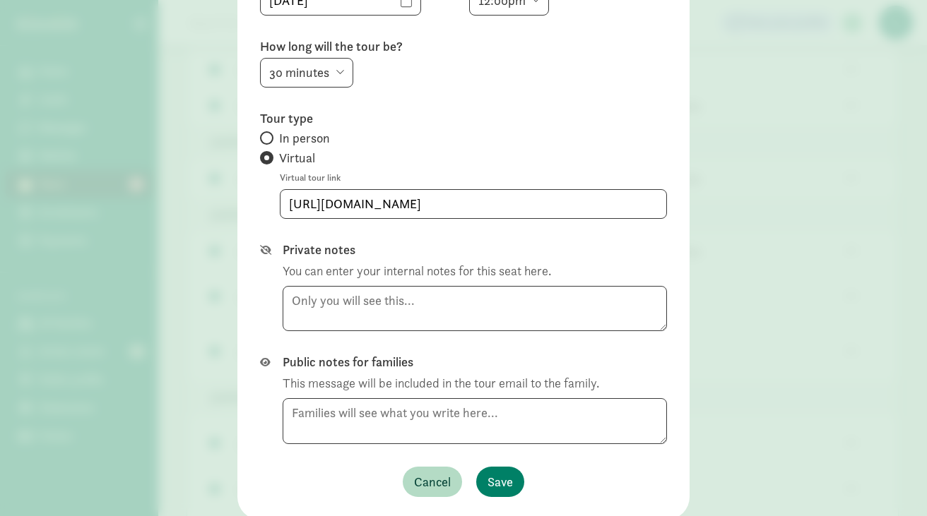
scroll to position [301, 0]
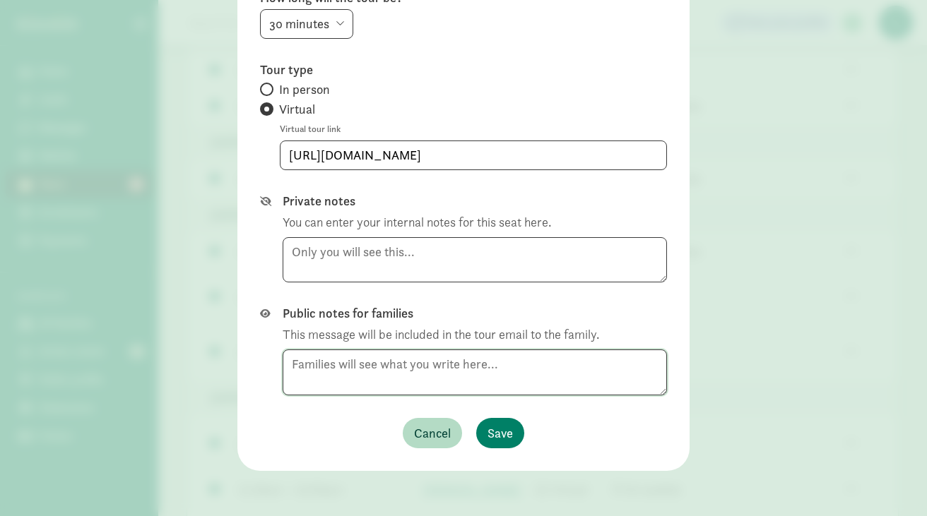
click at [330, 369] on textarea at bounding box center [474, 373] width 384 height 46
paste textarea "Hi Scarlet, I'm writing to let you know that the tour that was initially schedu…"
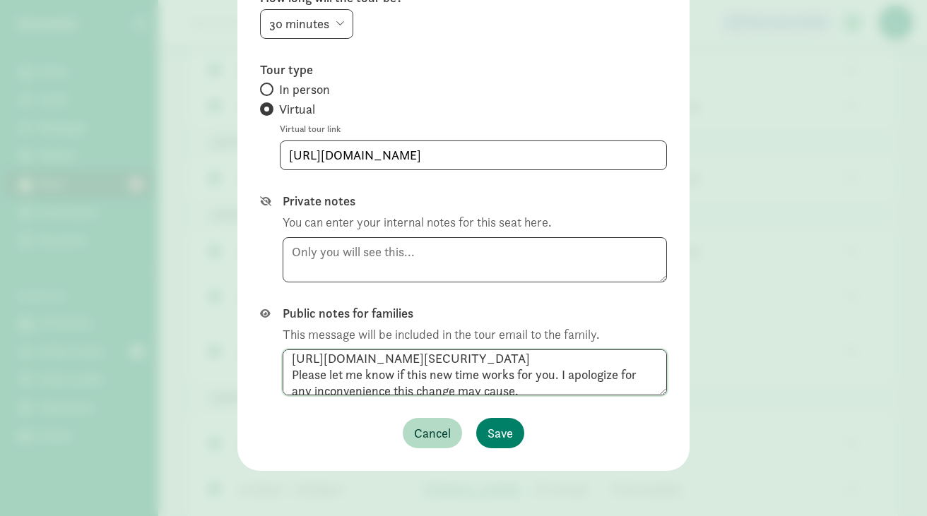
scroll to position [107, 0]
drag, startPoint x: 576, startPoint y: 377, endPoint x: 278, endPoint y: 365, distance: 298.3
click at [282, 364] on textarea "Hi Scarlet, I'm writing to let you know that the tour that was initially schedu…" at bounding box center [474, 373] width 384 height 46
type textarea "Hi Scarlet, I'm writing to let you know that the tour that was initially schedu…"
click at [516, 153] on input "https://us06web.zoom.us/j/2065232437" at bounding box center [473, 155] width 386 height 28
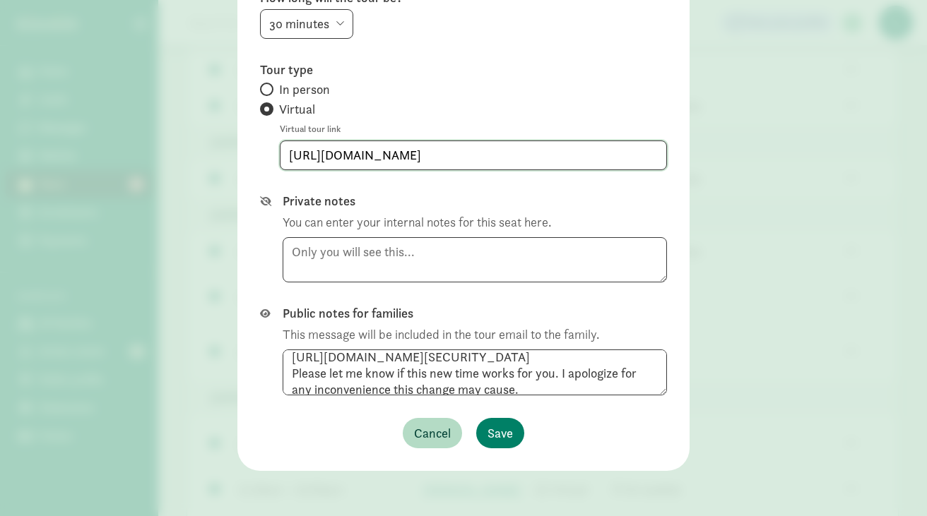
drag, startPoint x: 461, startPoint y: 153, endPoint x: 157, endPoint y: 153, distance: 304.4
click at [157, 153] on div "Edit tour details  Cancel this tour Yara George Open family page Tour date 08/…" at bounding box center [463, 258] width 927 height 516
paste input "7811295412?pwd=N0wyaWQ3dTB6U2hBNjMyWVkyTm1zUT09"
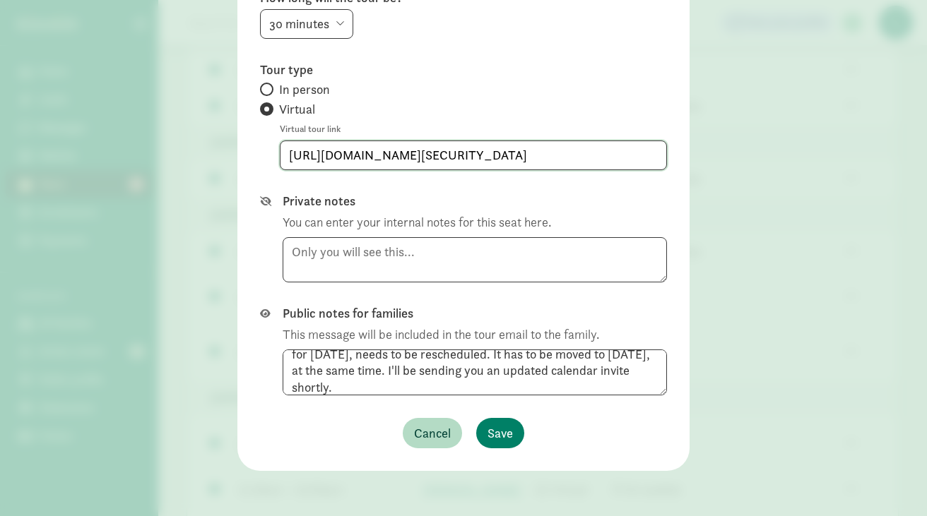
scroll to position [52, 0]
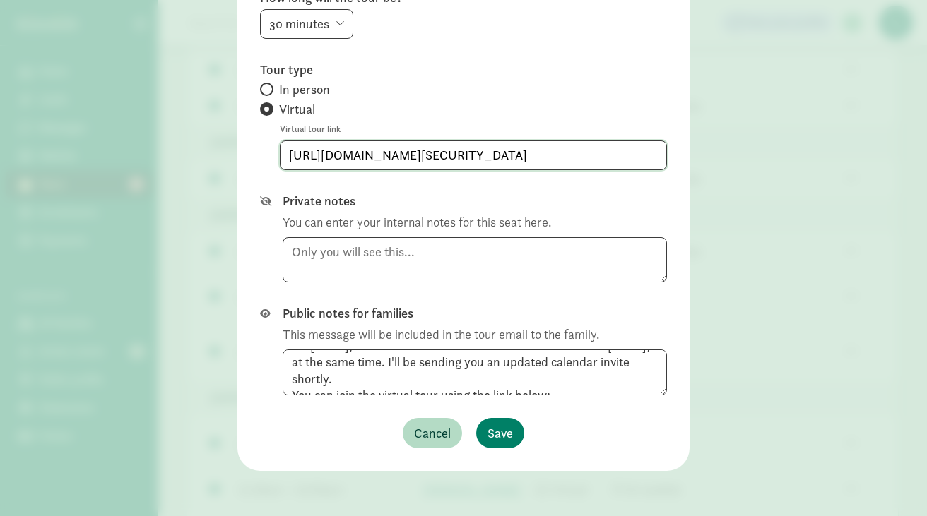
type input "https://us06web.zoom.us/j/7811295412?pwd=N0wyaWQ3dTB6U2hBNjMyWVkyTm1zUT09"
drag, startPoint x: 599, startPoint y: 361, endPoint x: 605, endPoint y: 373, distance: 13.6
click at [605, 373] on textarea "Hi Scarlet, I'm writing to let you know that the tour that was initially schedu…" at bounding box center [474, 373] width 384 height 46
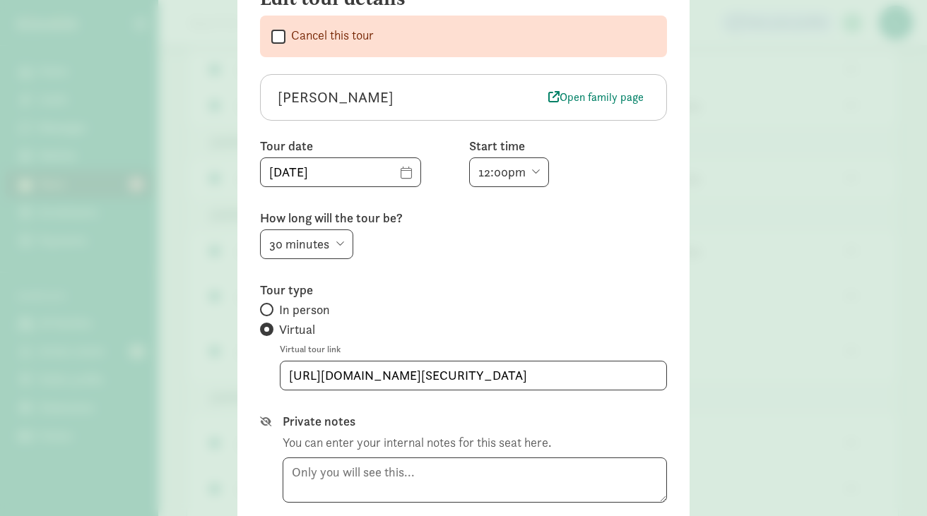
scroll to position [78, 0]
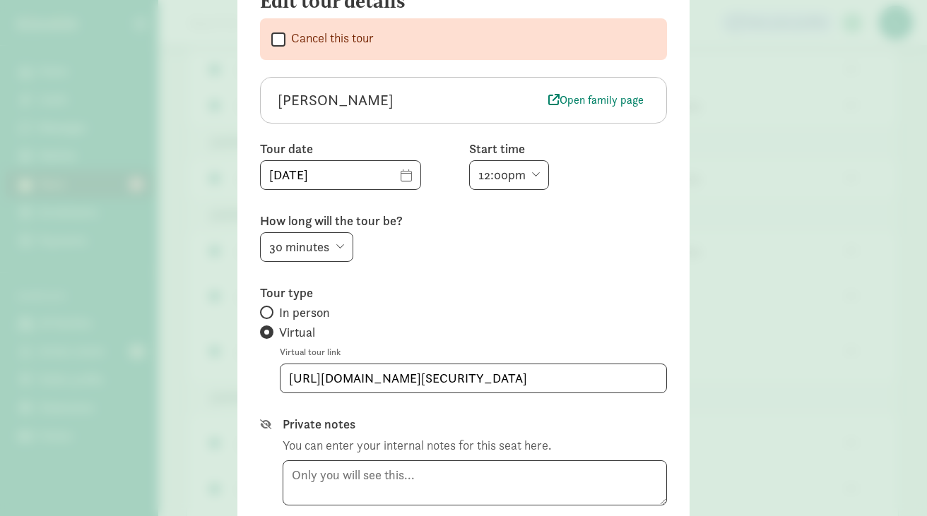
type textarea "Hi Scarlet, I'm writing to let you know that the tour that was initially schedu…"
click at [383, 177] on input "08/21/2025" at bounding box center [341, 175] width 160 height 28
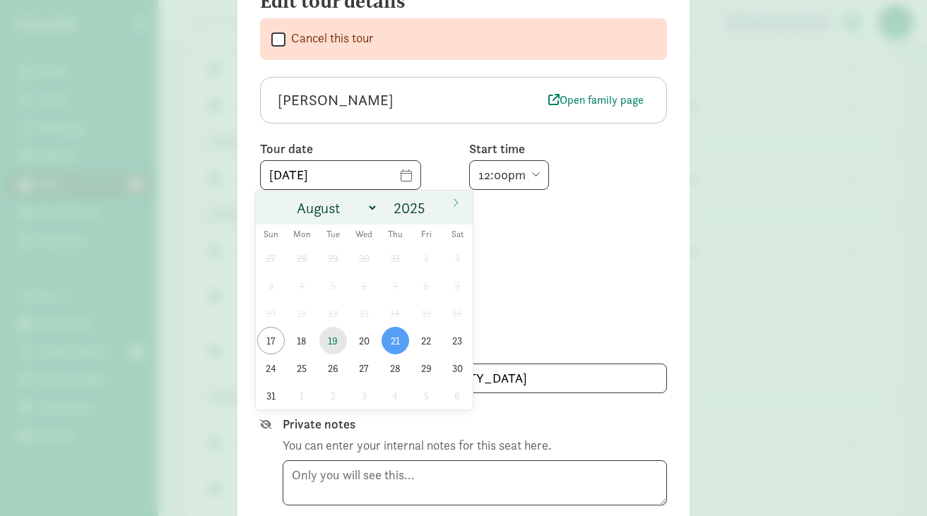
click at [330, 337] on span "19" at bounding box center [333, 341] width 28 height 28
type input "08/19/2025"
click at [331, 339] on span "19" at bounding box center [333, 341] width 28 height 28
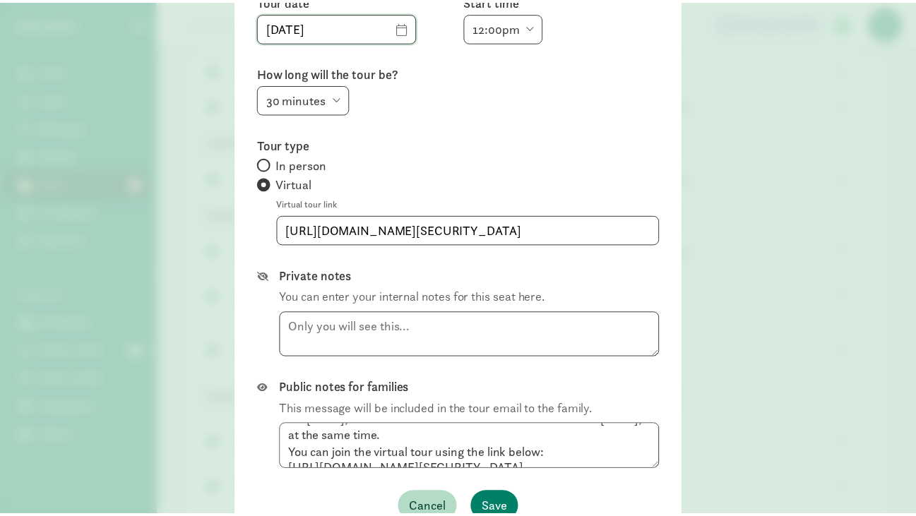
scroll to position [301, 0]
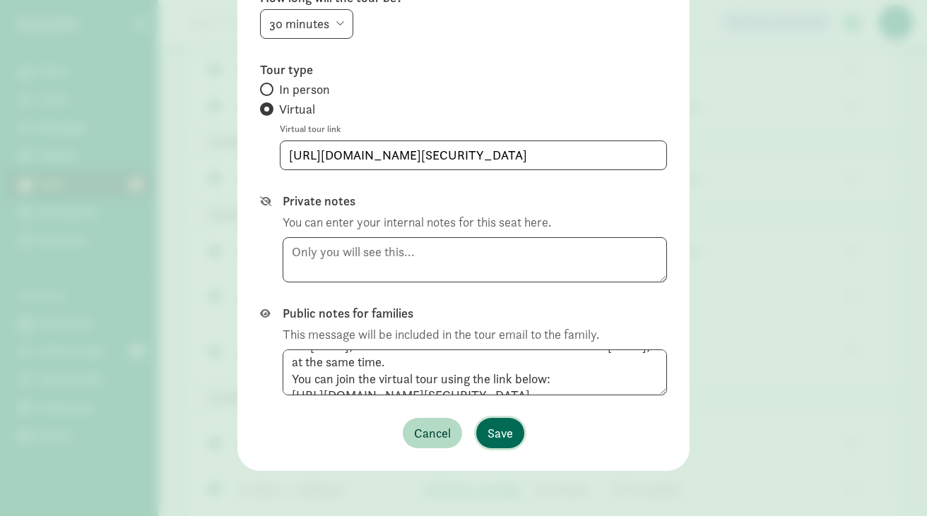
click at [496, 436] on span "Save" at bounding box center [499, 433] width 25 height 19
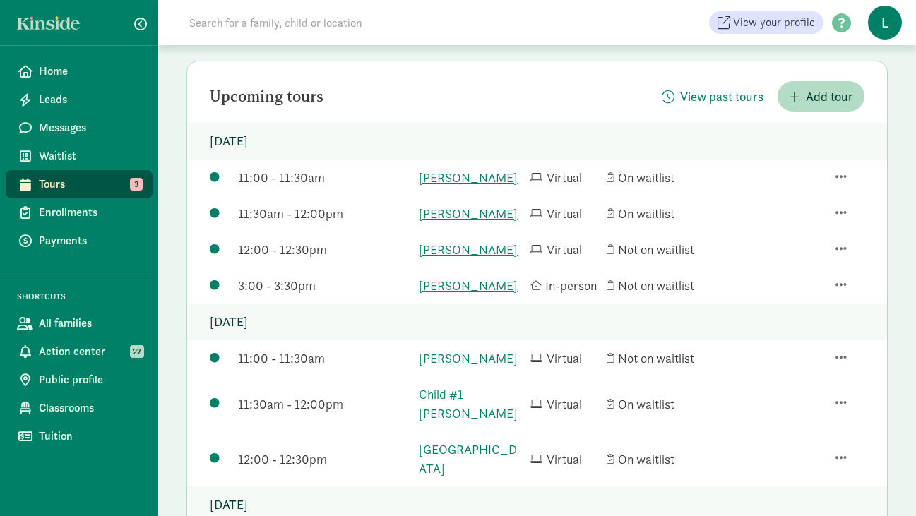
scroll to position [162, 0]
